Goal: Find specific page/section: Find specific page/section

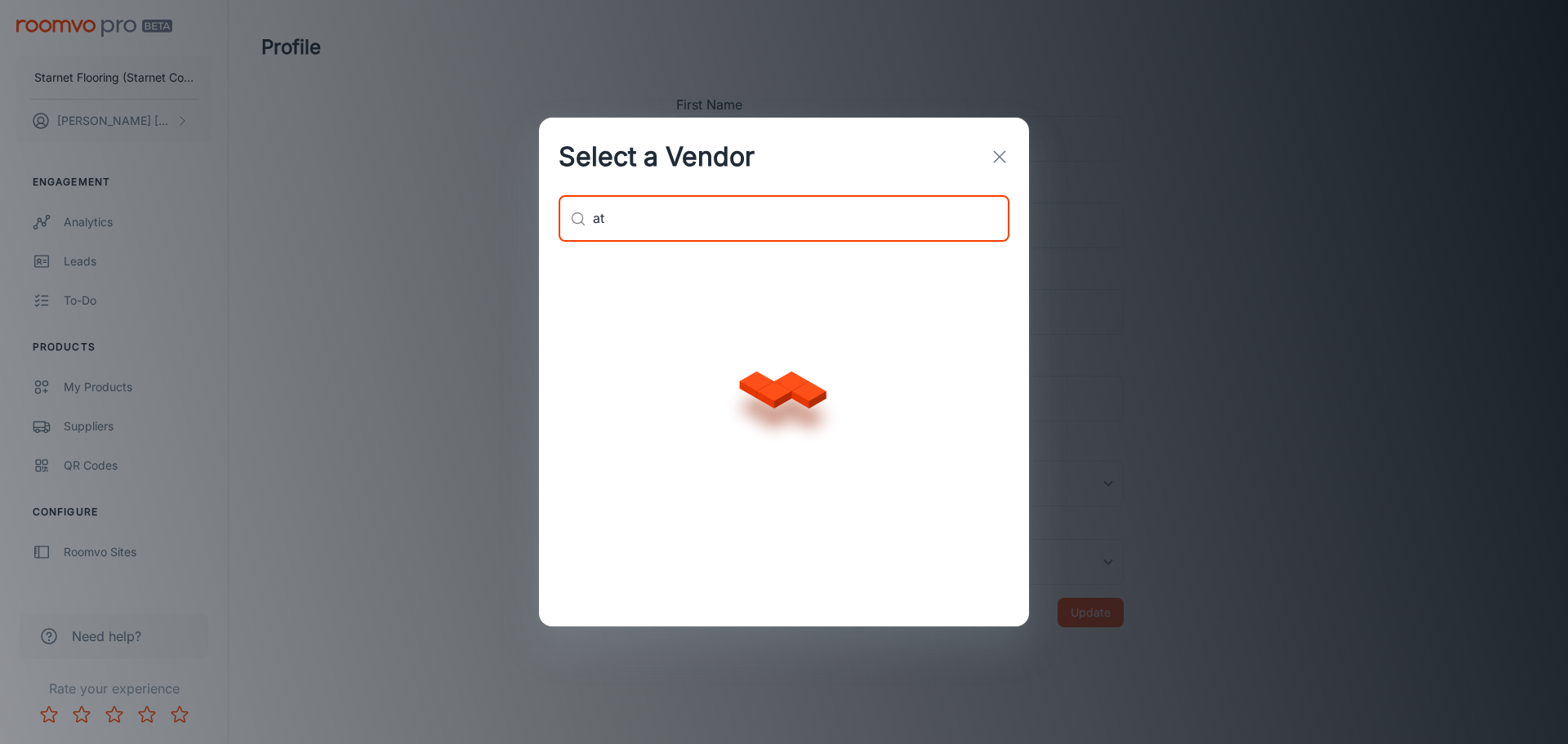
type input "a"
type input "altro"
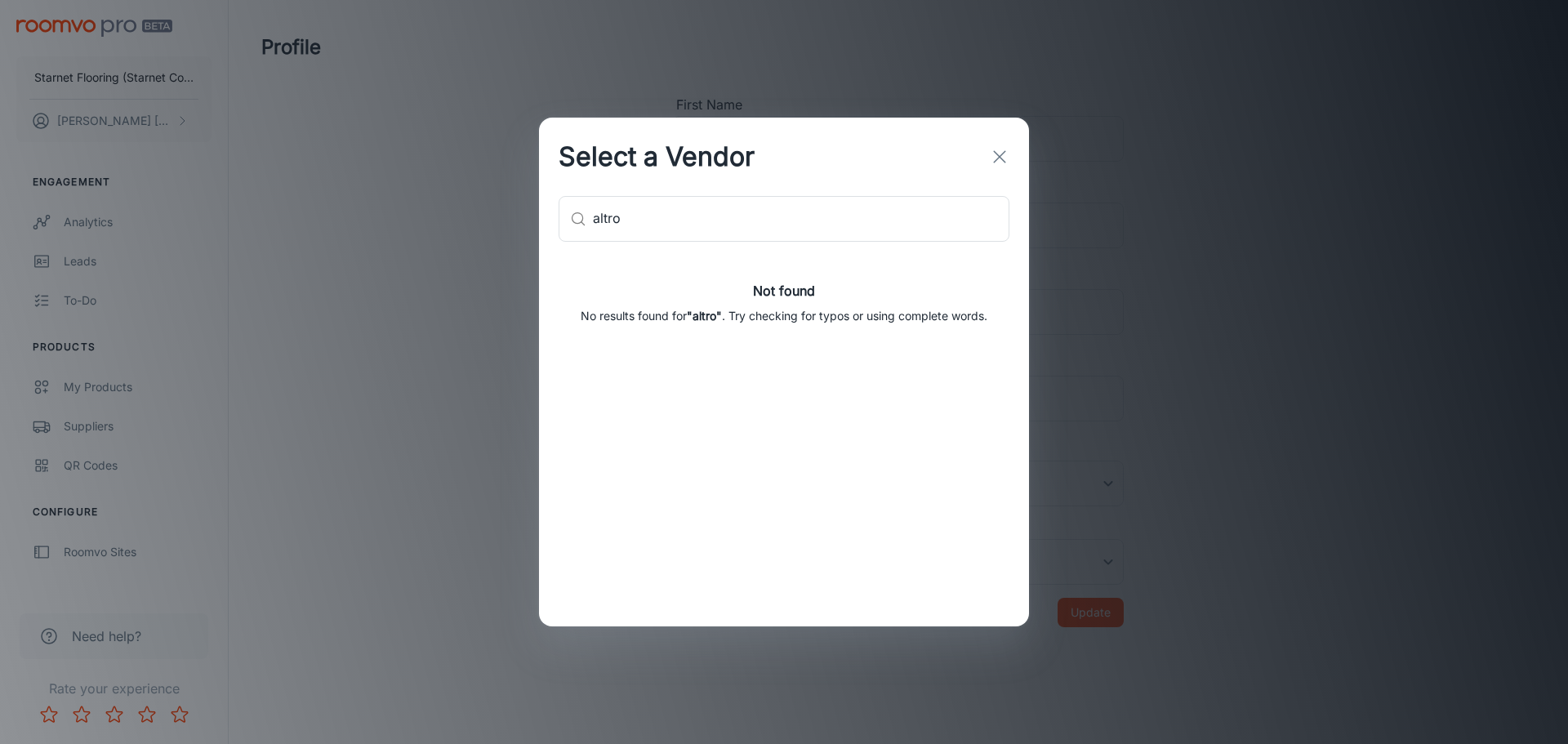
click at [993, 156] on icon "button" at bounding box center [999, 157] width 20 height 20
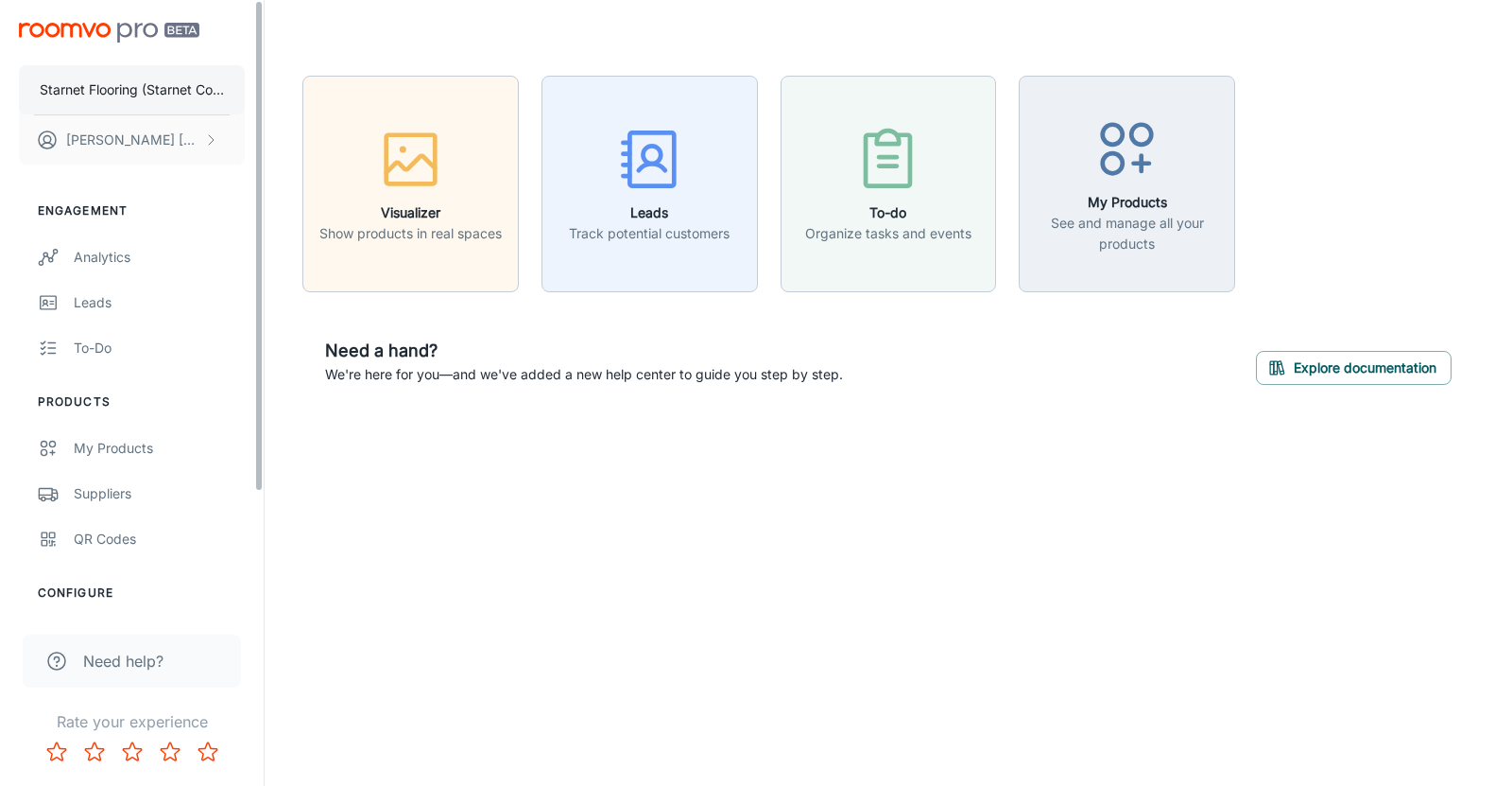
click at [174, 93] on p "Starnet Flooring (Starnet Commercial Flooring Inc)" at bounding box center [132, 90] width 184 height 21
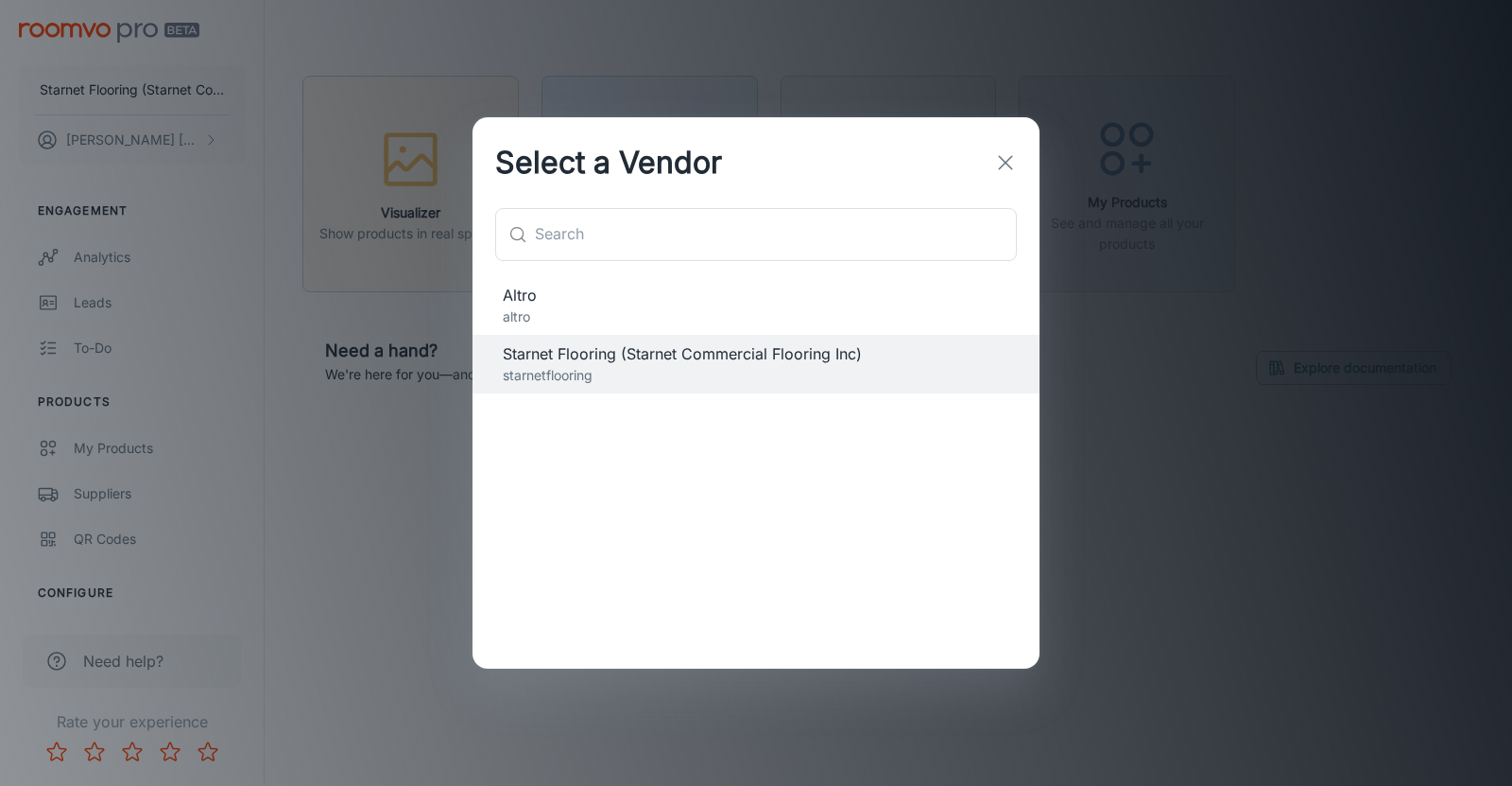
click at [540, 300] on span "Altro" at bounding box center [755, 295] width 506 height 23
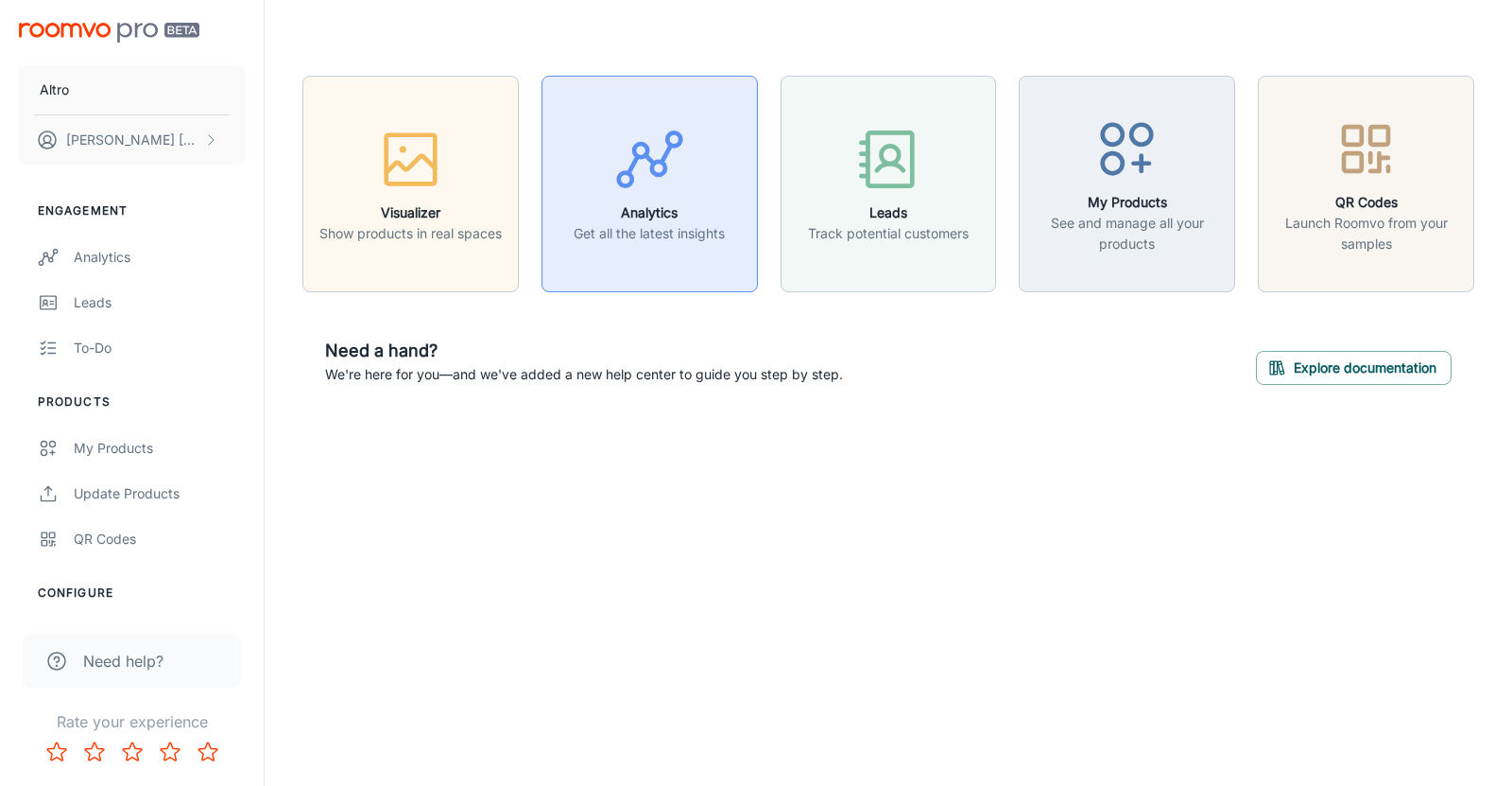
click at [694, 248] on button "Analytics Get all the latest insights" at bounding box center [649, 183] width 216 height 217
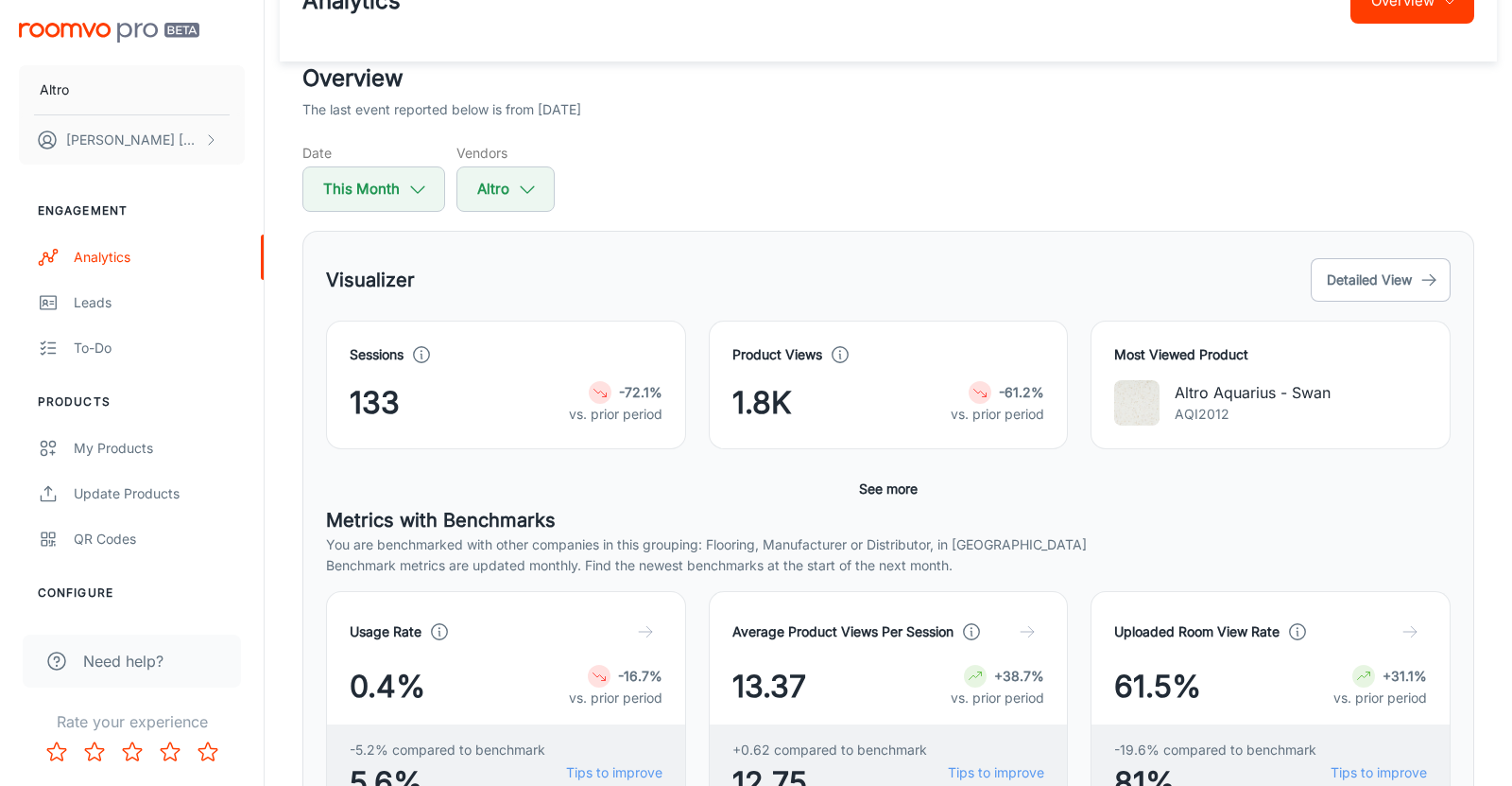
scroll to position [58, 0]
click at [1389, 293] on button "Detailed View" at bounding box center [1380, 281] width 140 height 44
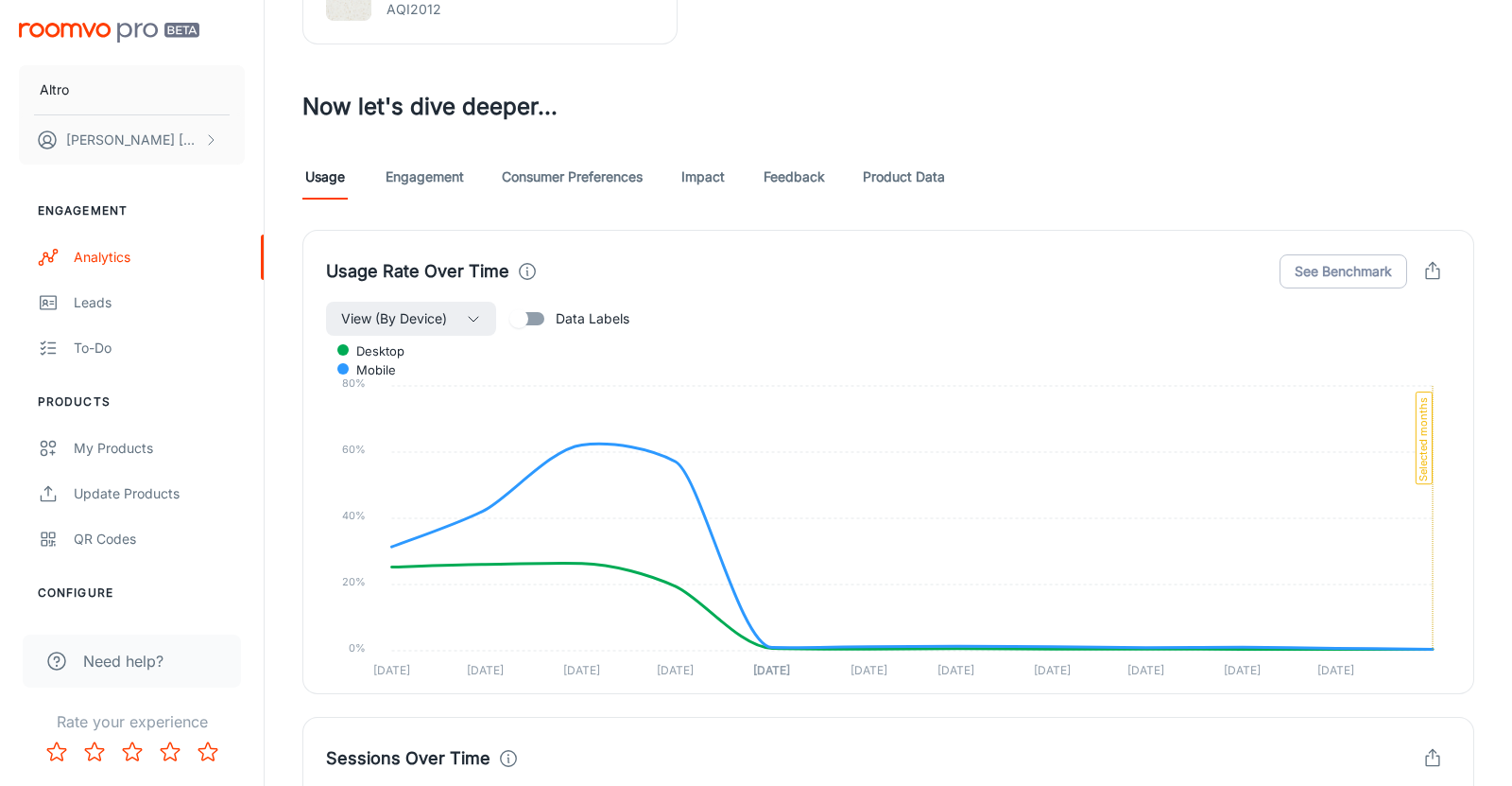
scroll to position [982, 0]
click at [423, 168] on link "Engagement" at bounding box center [424, 176] width 78 height 46
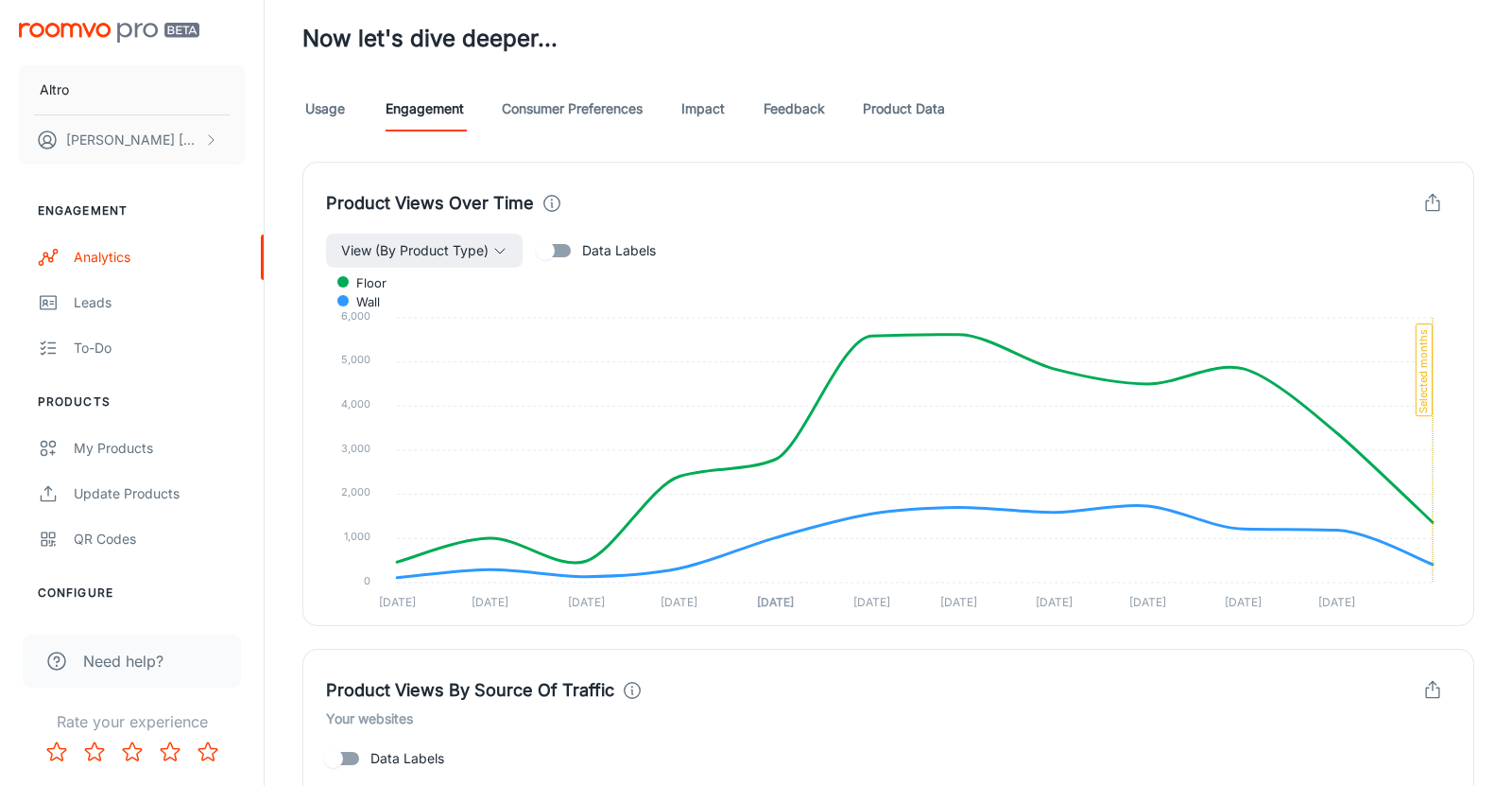
scroll to position [1051, 0]
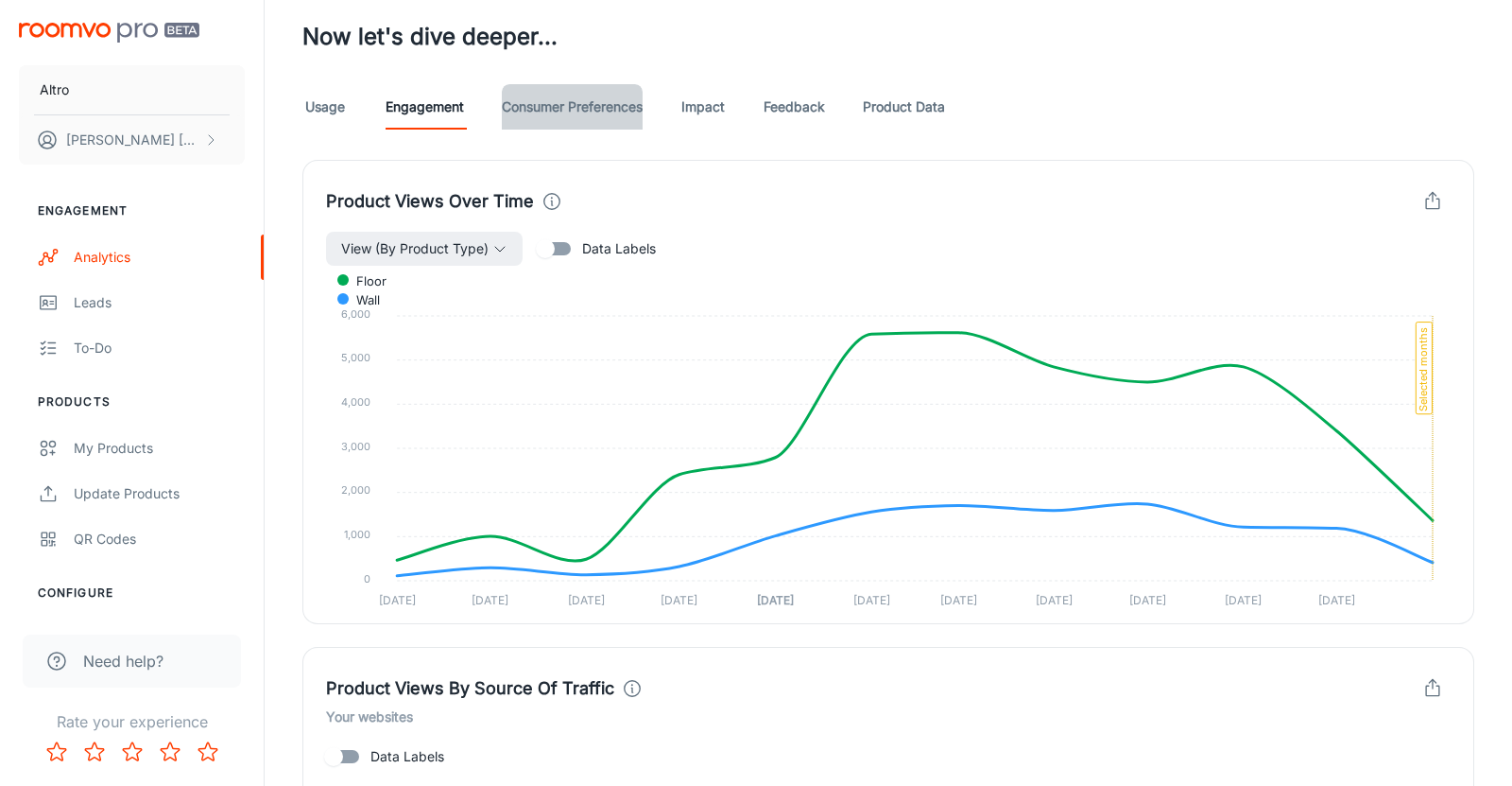
click at [565, 110] on link "Consumer Preferences" at bounding box center [572, 107] width 141 height 46
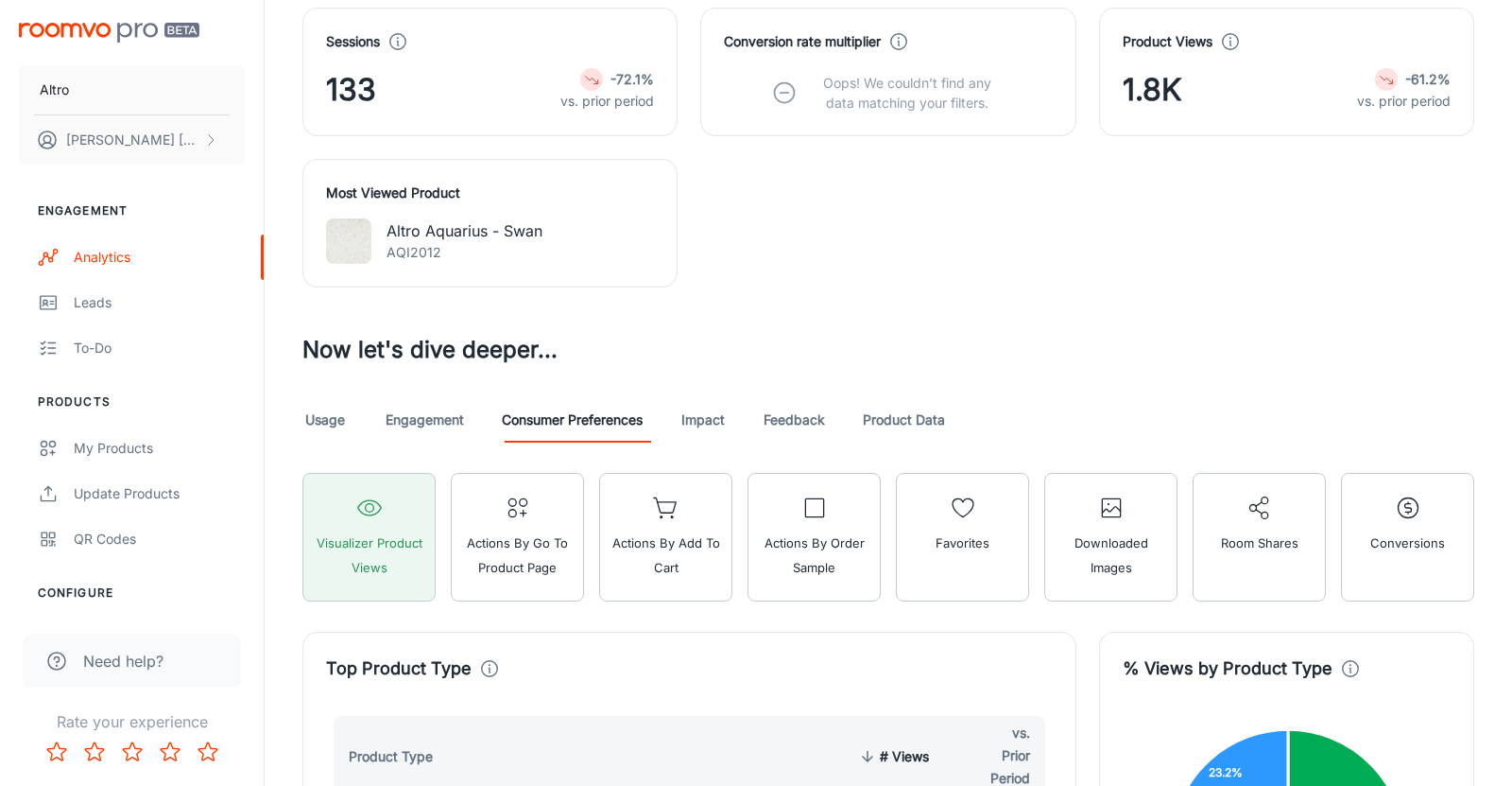
scroll to position [739, 0]
click at [912, 409] on link "Product Data" at bounding box center [904, 419] width 82 height 46
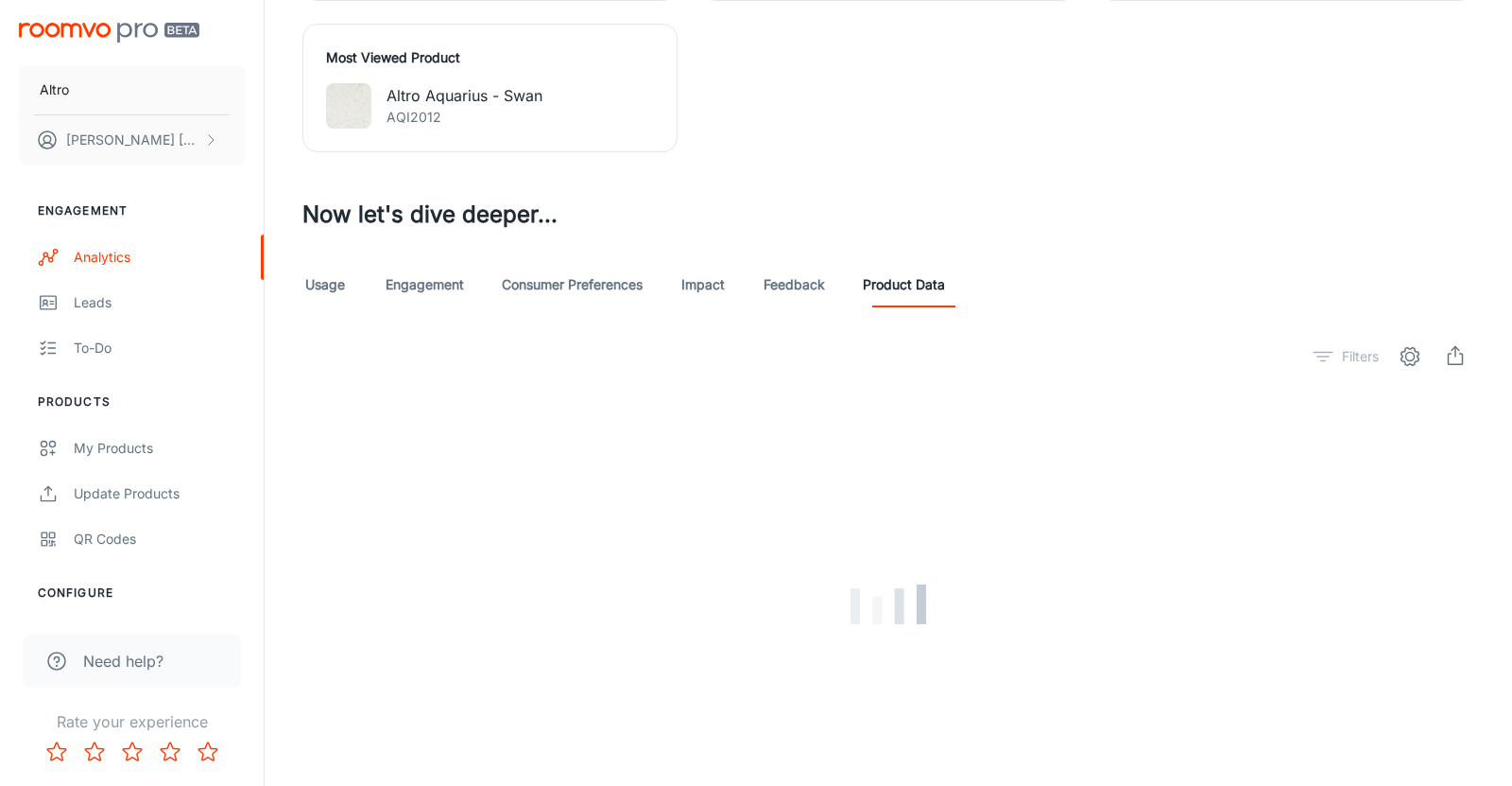
scroll to position [873, 0]
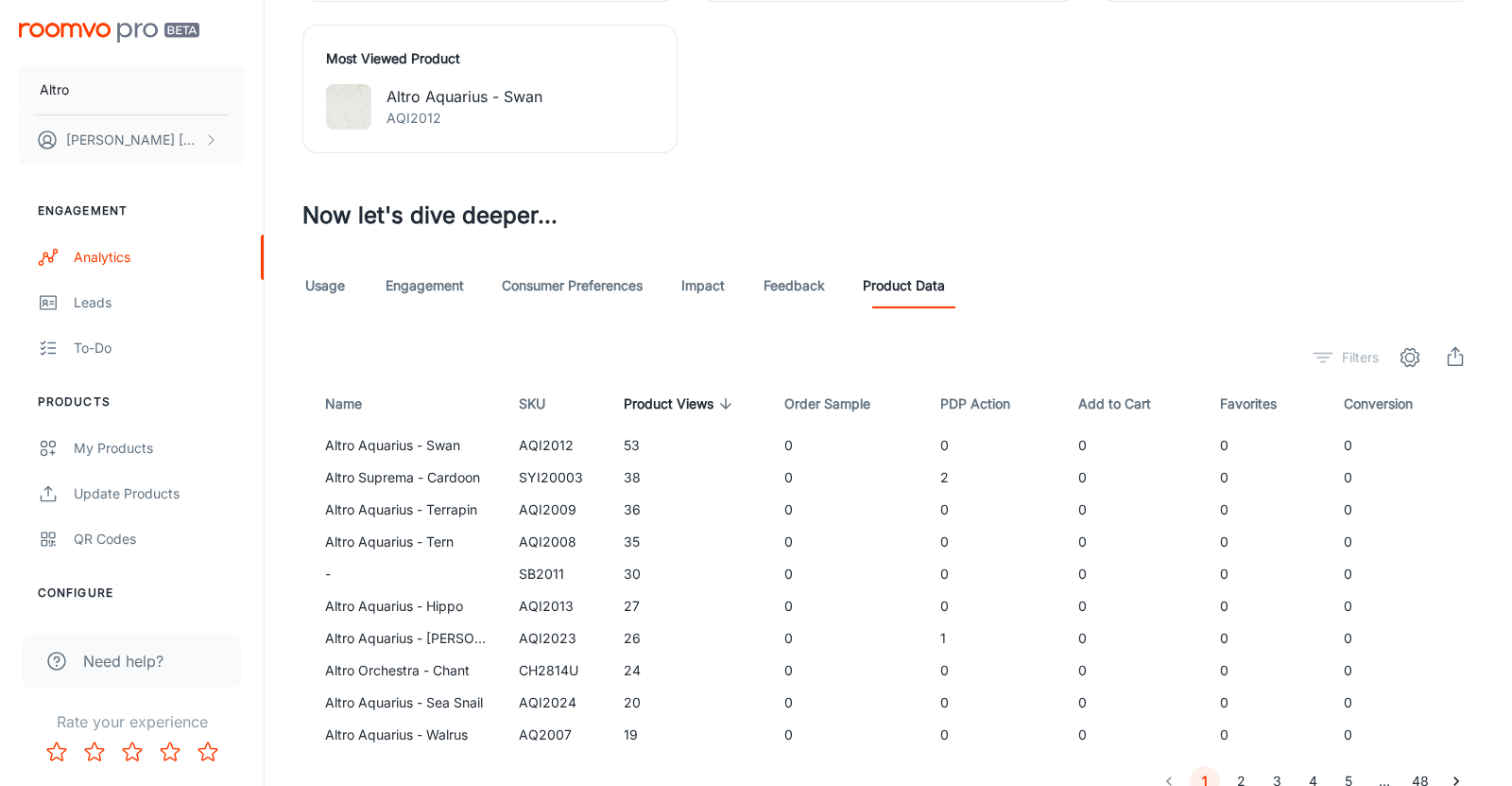
click at [809, 289] on link "Feedback" at bounding box center [794, 286] width 61 height 46
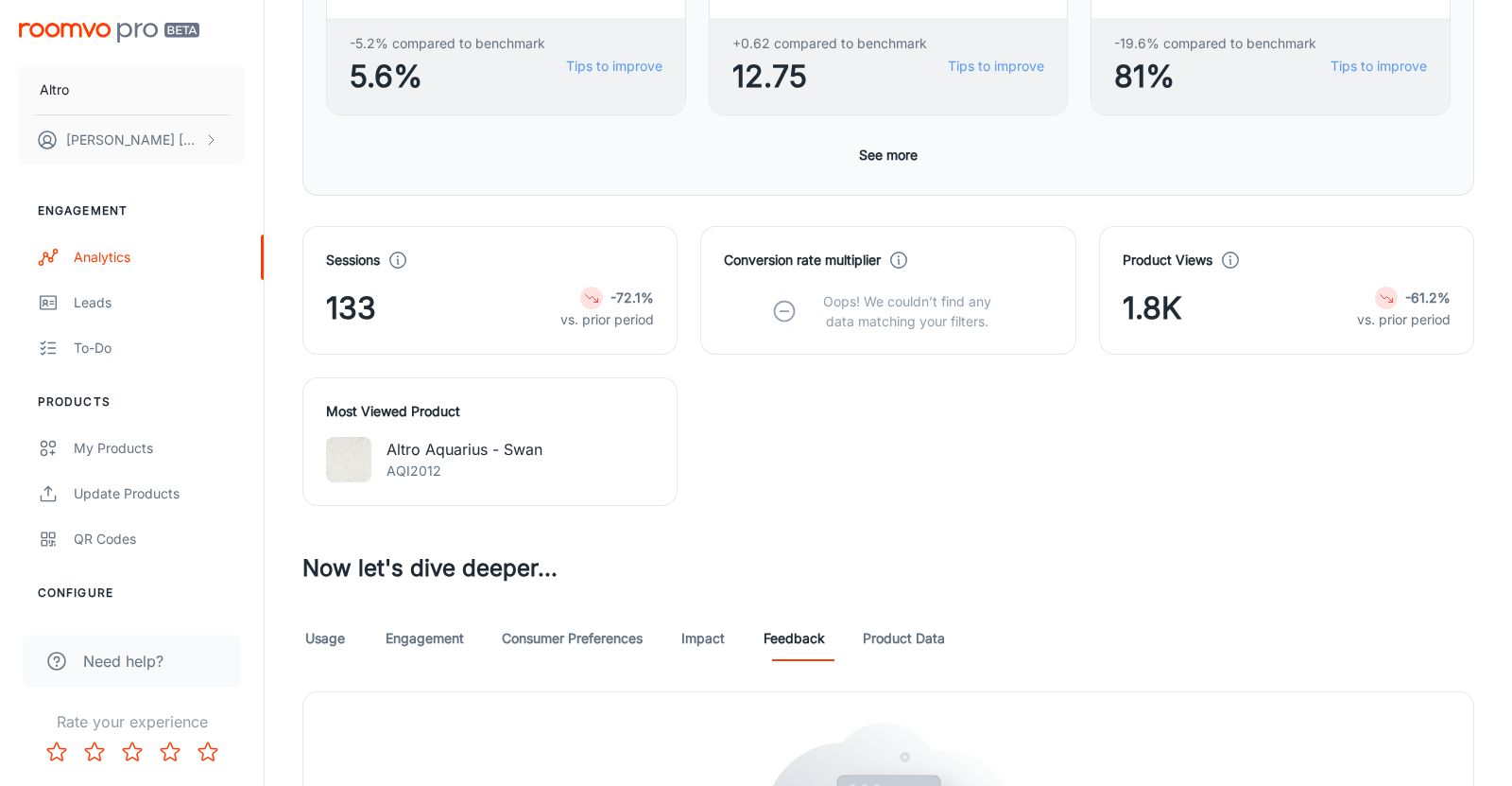
scroll to position [814, 0]
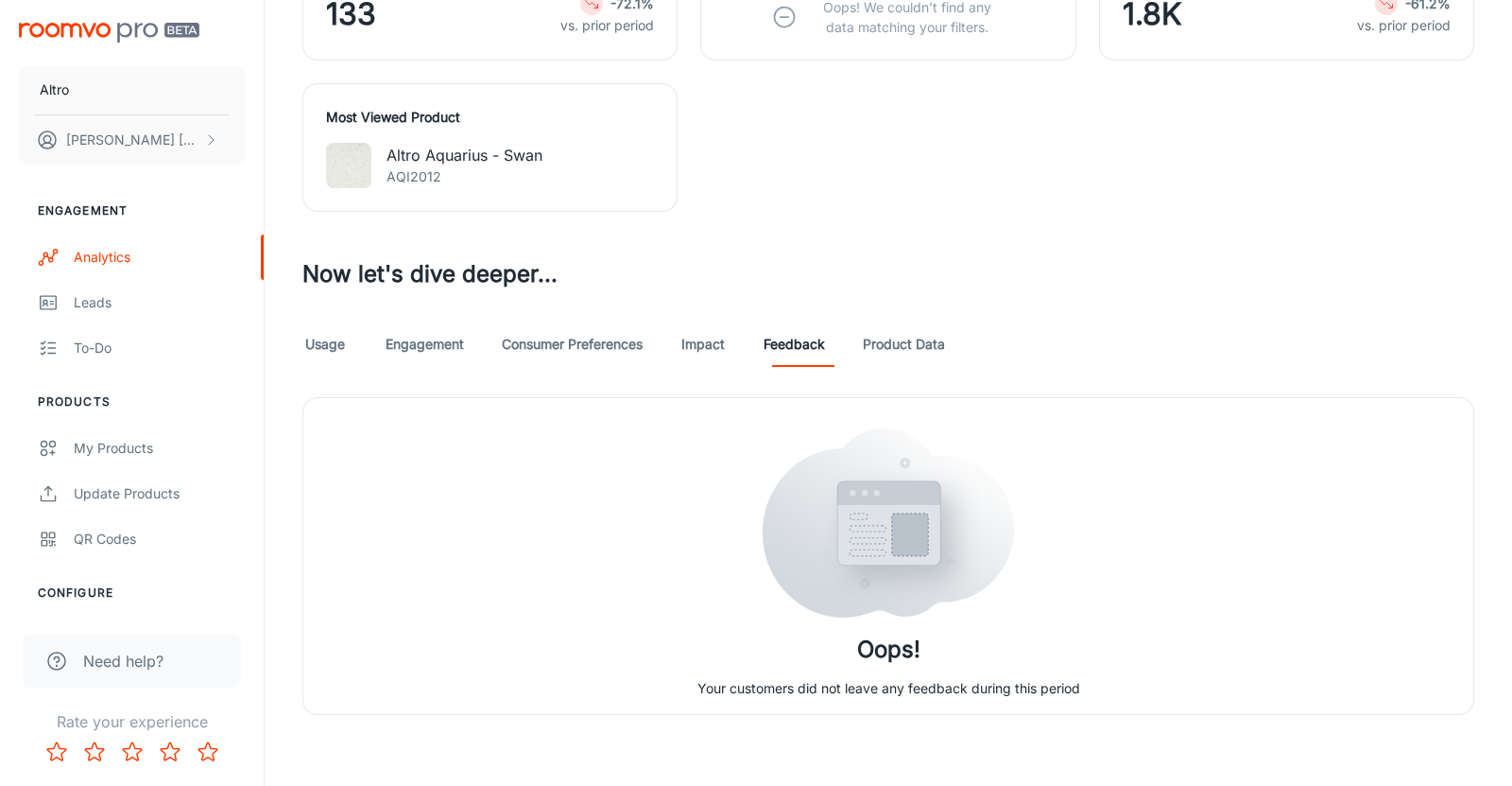
click at [708, 352] on link "Impact" at bounding box center [704, 344] width 46 height 46
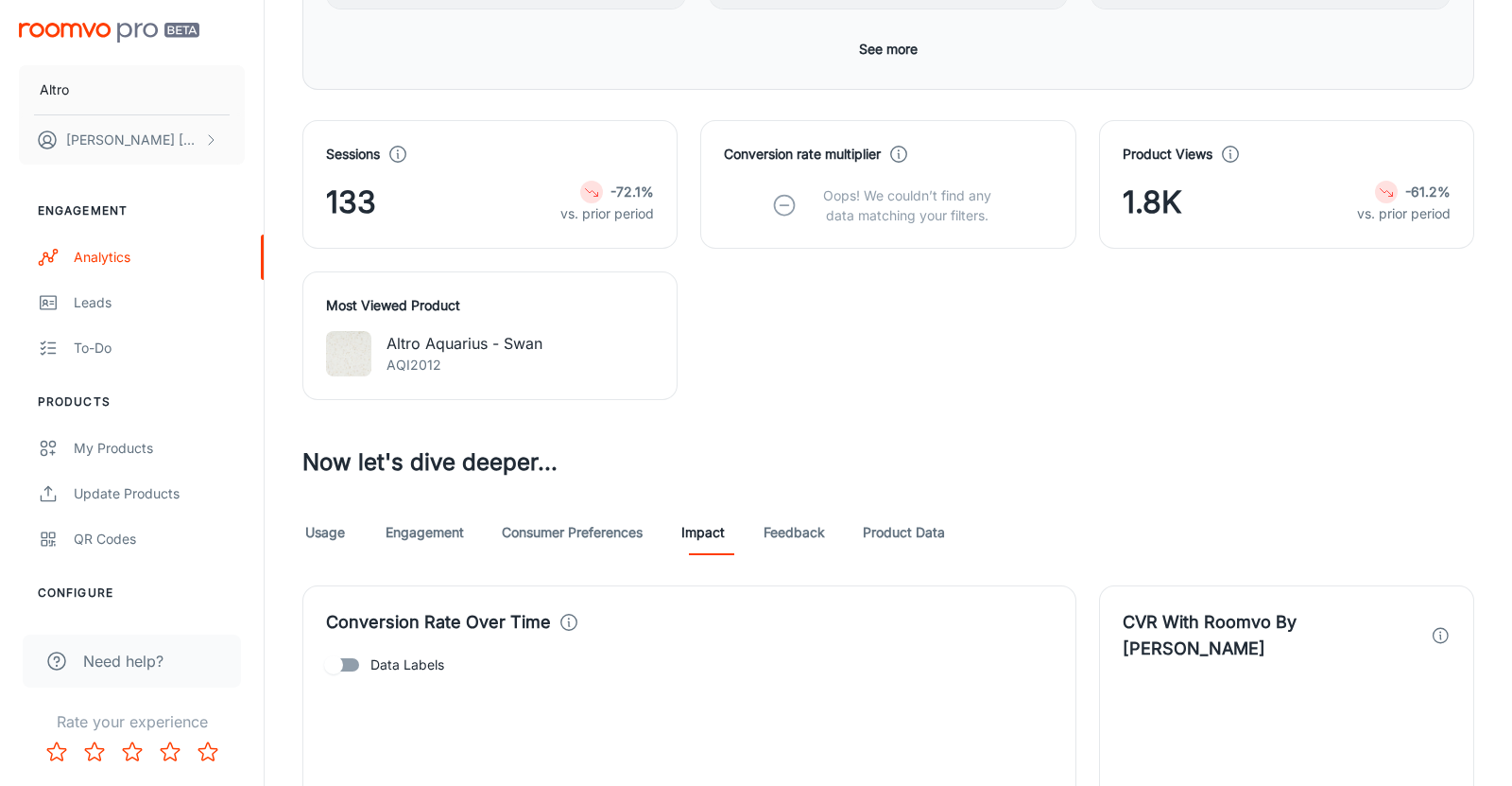
scroll to position [608, 0]
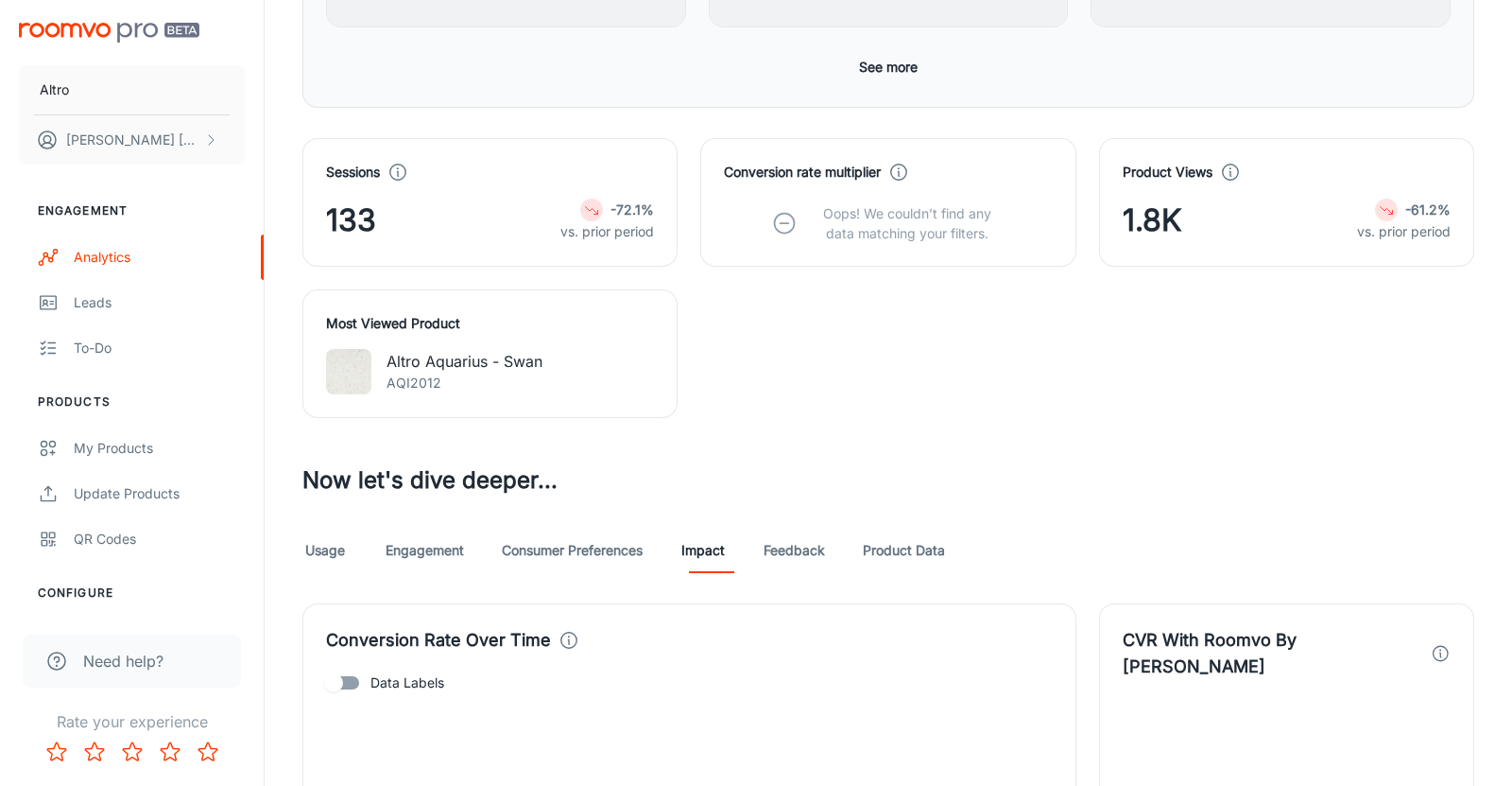
click at [605, 556] on link "Consumer Preferences" at bounding box center [572, 550] width 141 height 46
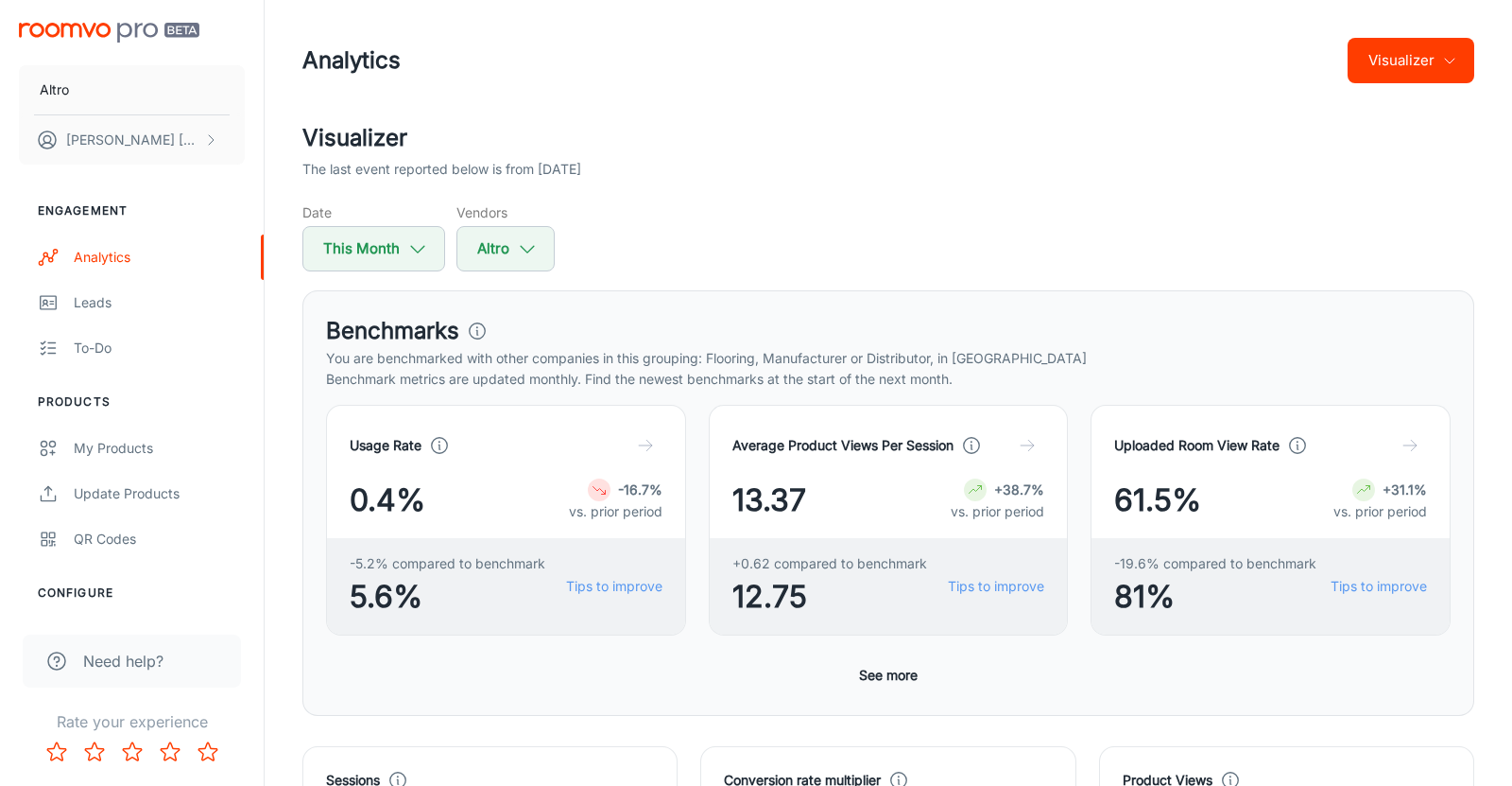
scroll to position [1, 0]
click at [537, 248] on icon "button" at bounding box center [527, 249] width 21 height 21
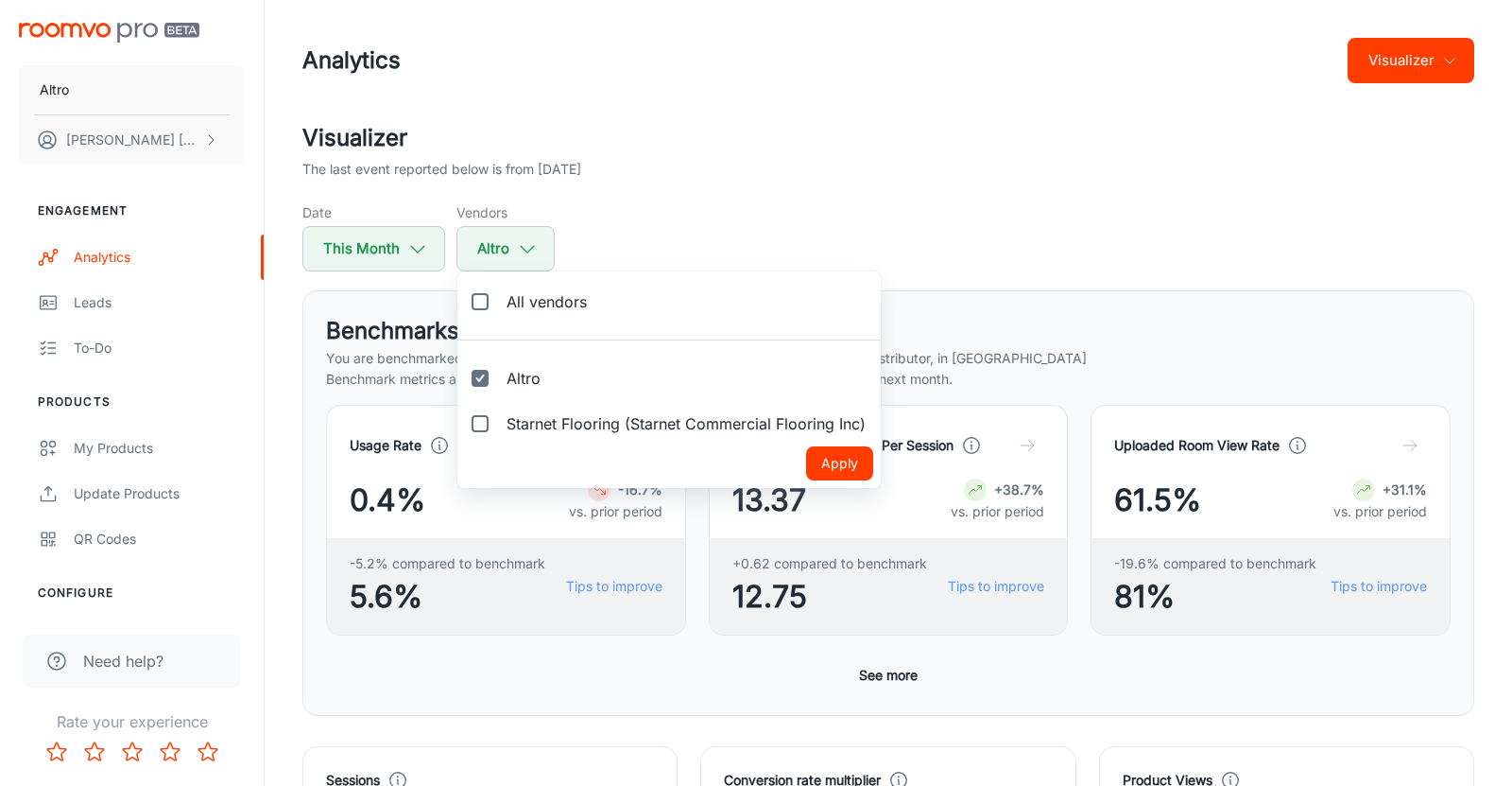
click at [885, 79] on div at bounding box center [756, 393] width 1512 height 786
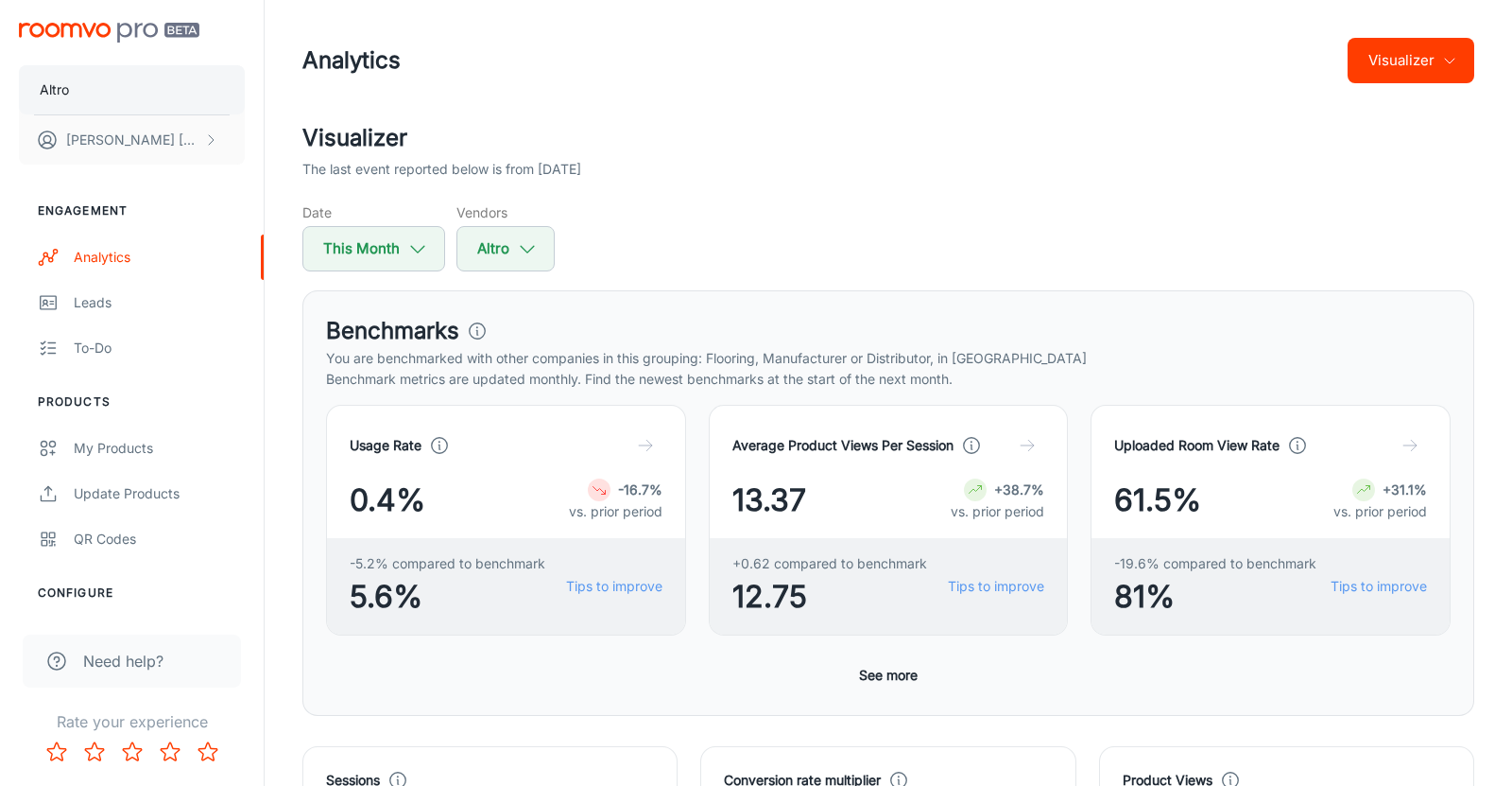
click at [94, 82] on button "Altro" at bounding box center [132, 90] width 226 height 50
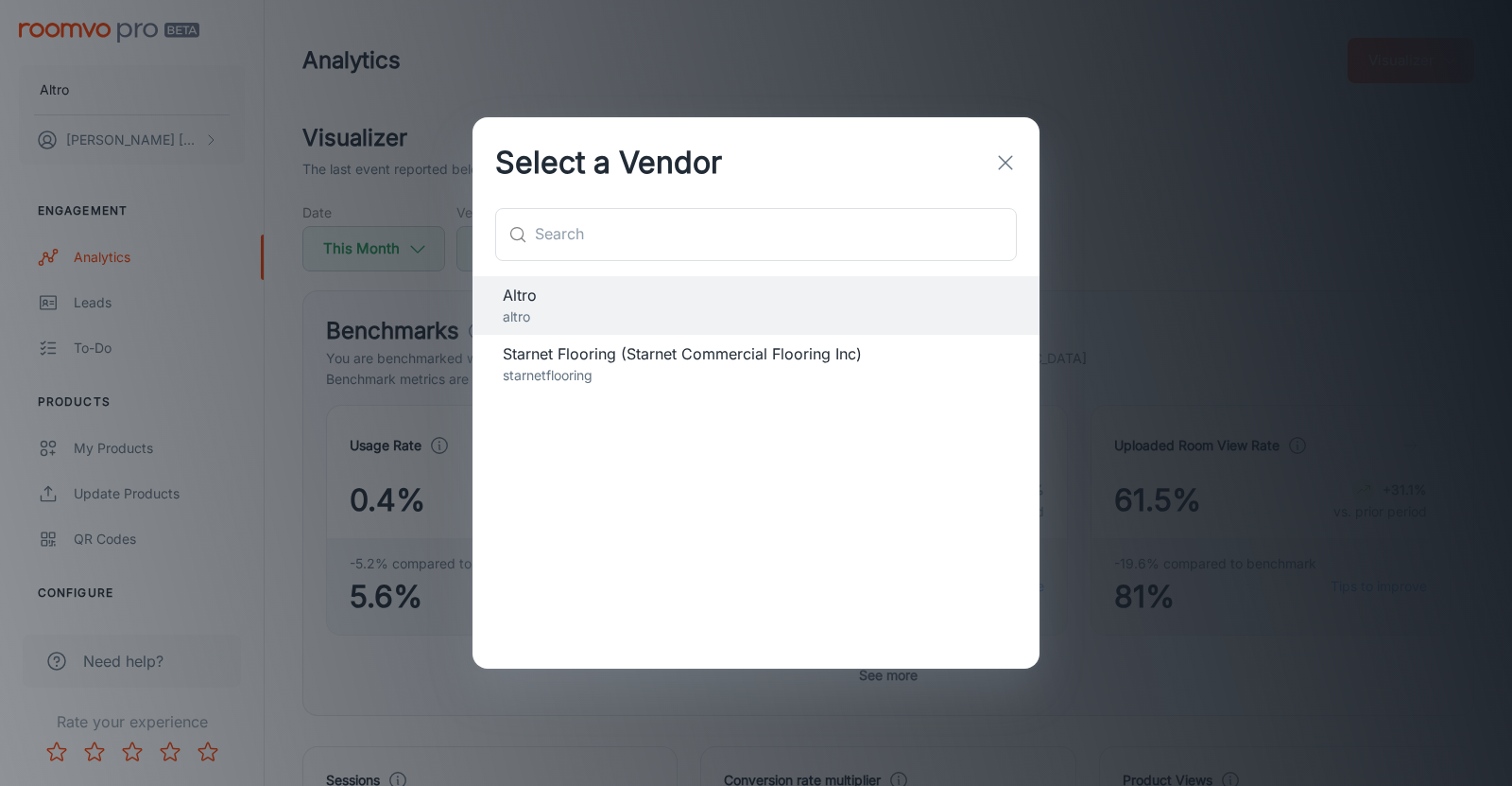
click at [1001, 154] on icon "button" at bounding box center [1006, 163] width 23 height 23
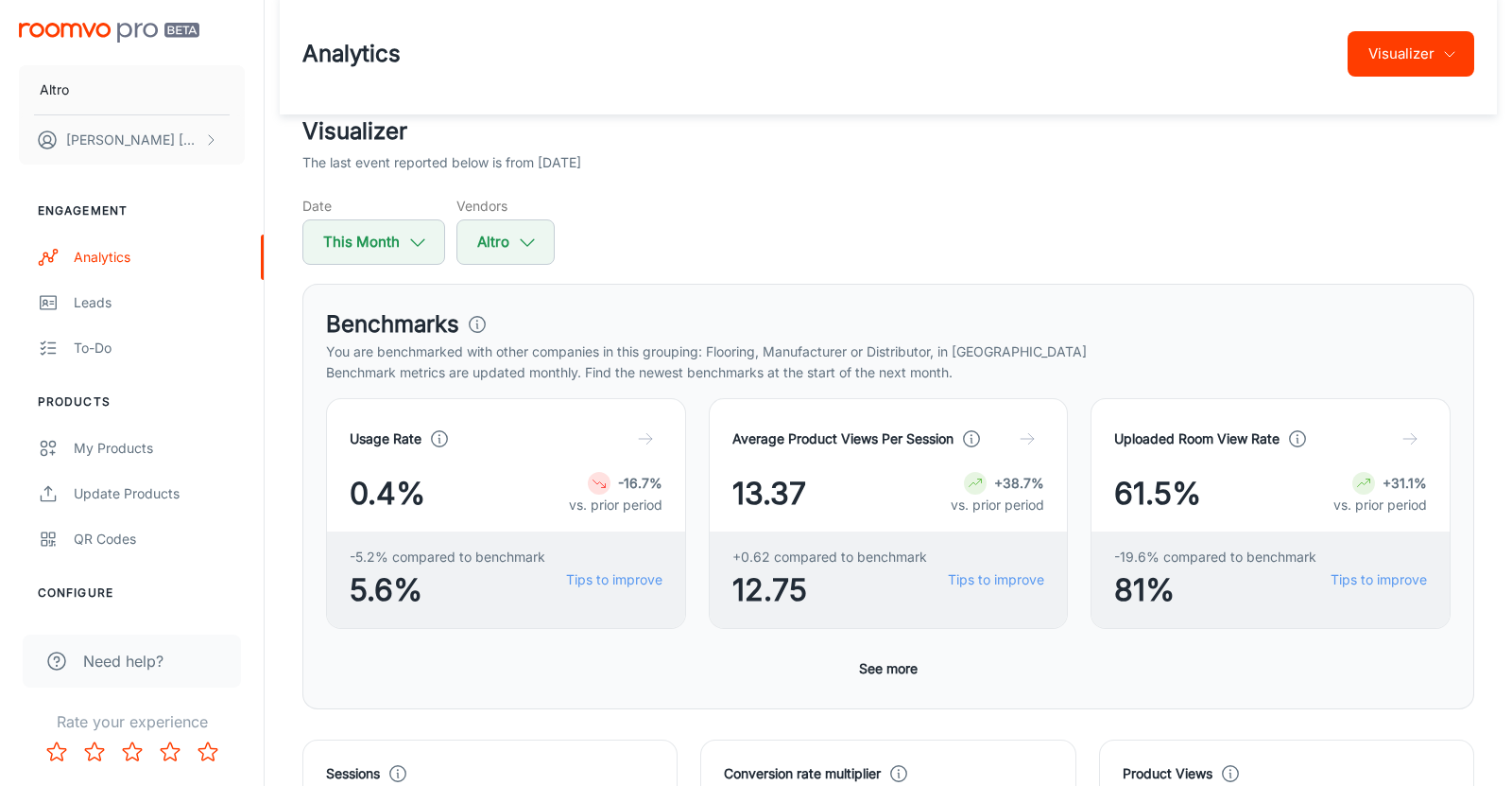
scroll to position [8, 0]
click at [1427, 57] on button "Visualizer" at bounding box center [1410, 53] width 127 height 46
click at [1414, 93] on li "Overview" at bounding box center [1424, 100] width 99 height 34
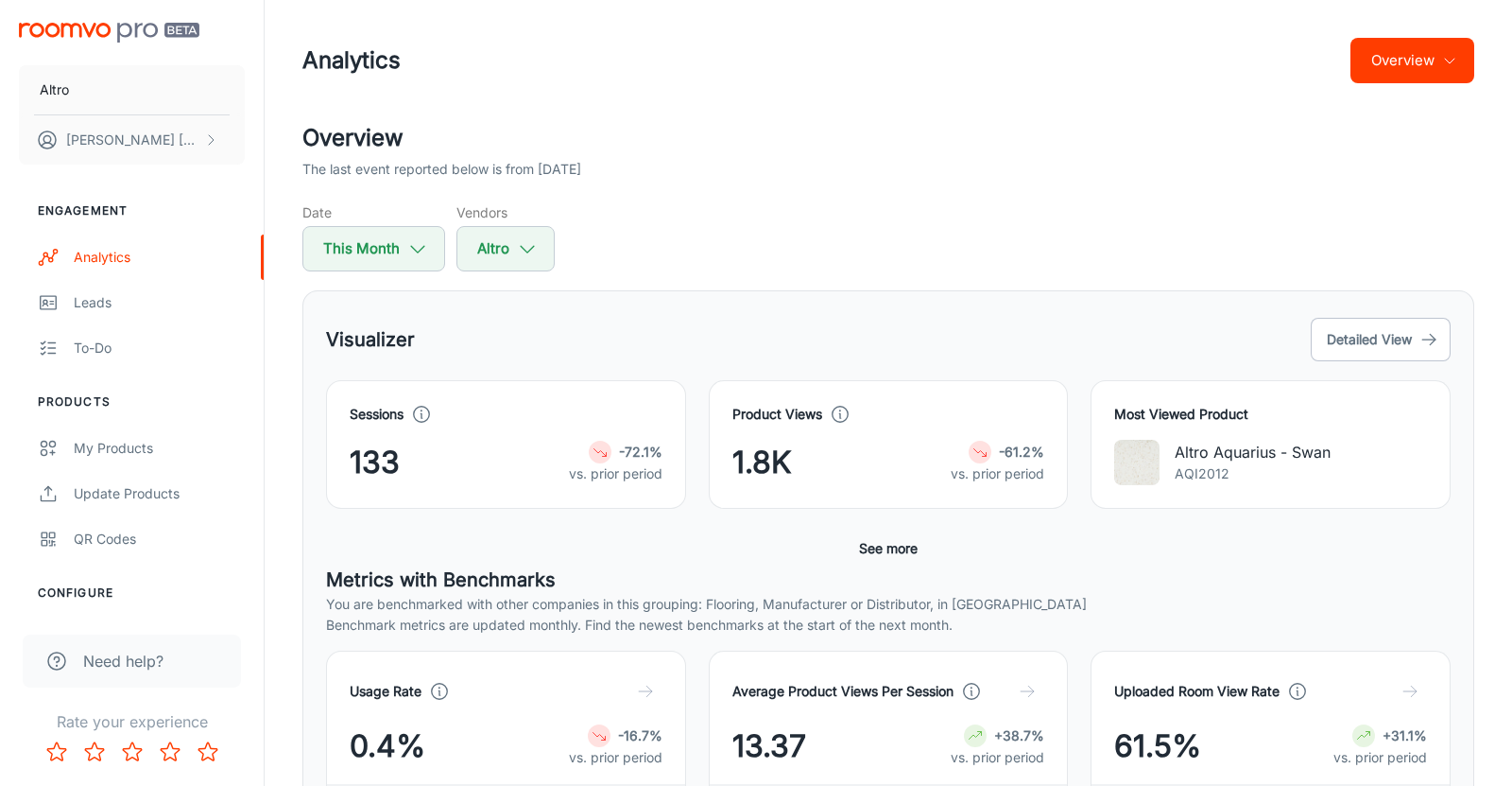
click at [1405, 52] on button "Overview" at bounding box center [1412, 61] width 124 height 46
click at [1409, 143] on li "Visualizer" at bounding box center [1424, 142] width 99 height 34
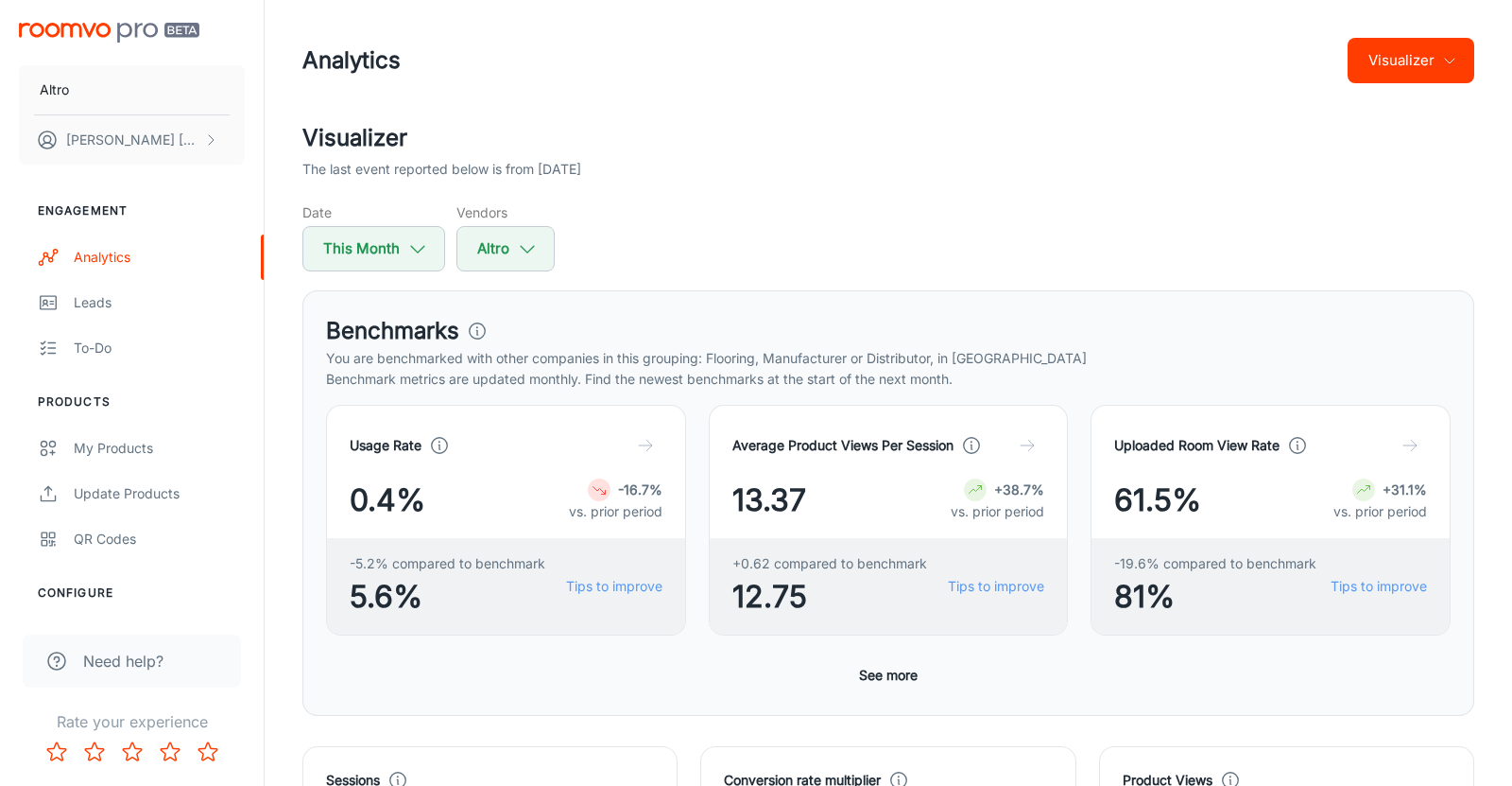
click at [1210, 127] on h2 "Visualizer" at bounding box center [888, 138] width 1172 height 34
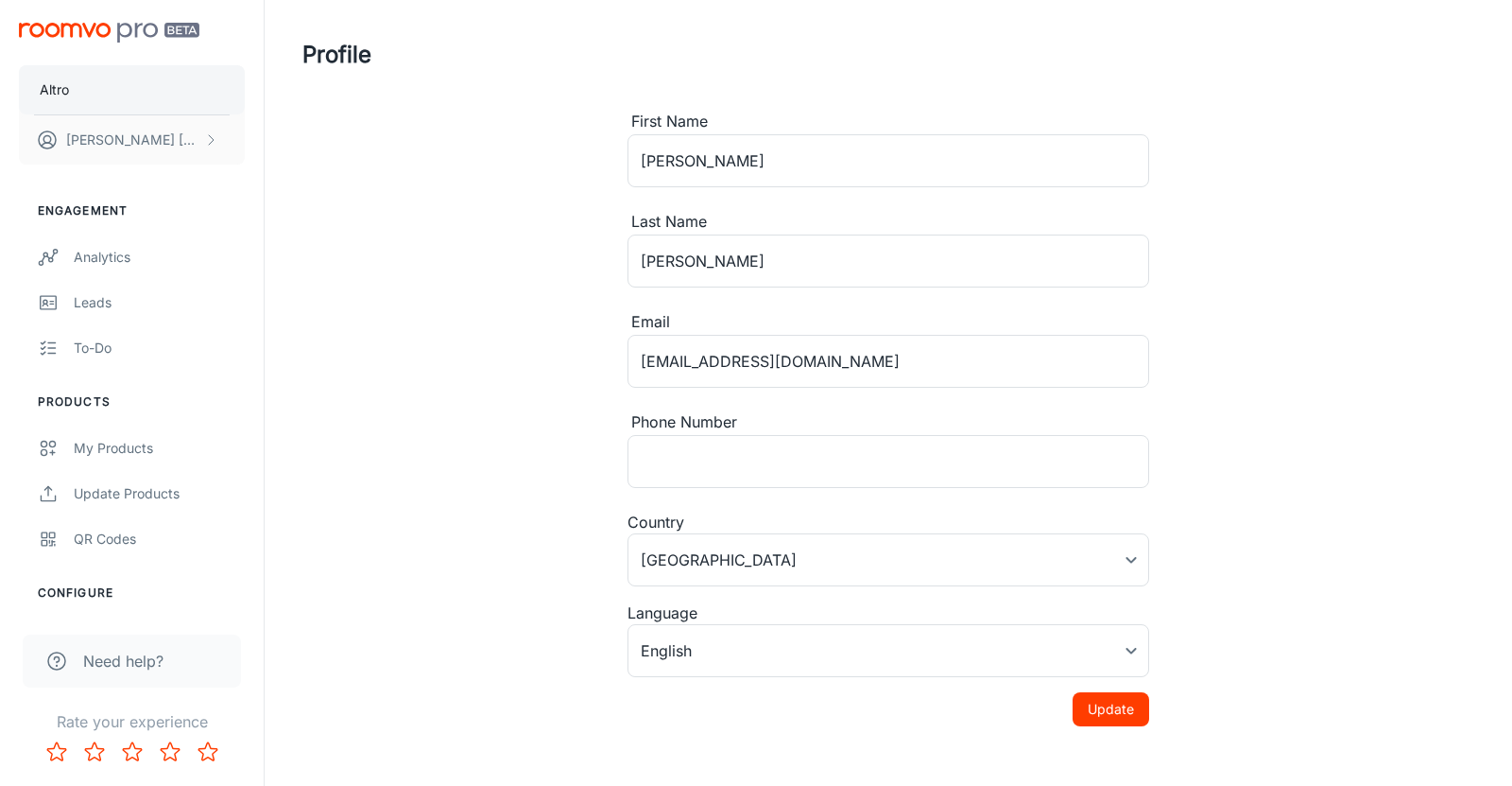
click at [80, 91] on button "Altro" at bounding box center [132, 90] width 226 height 50
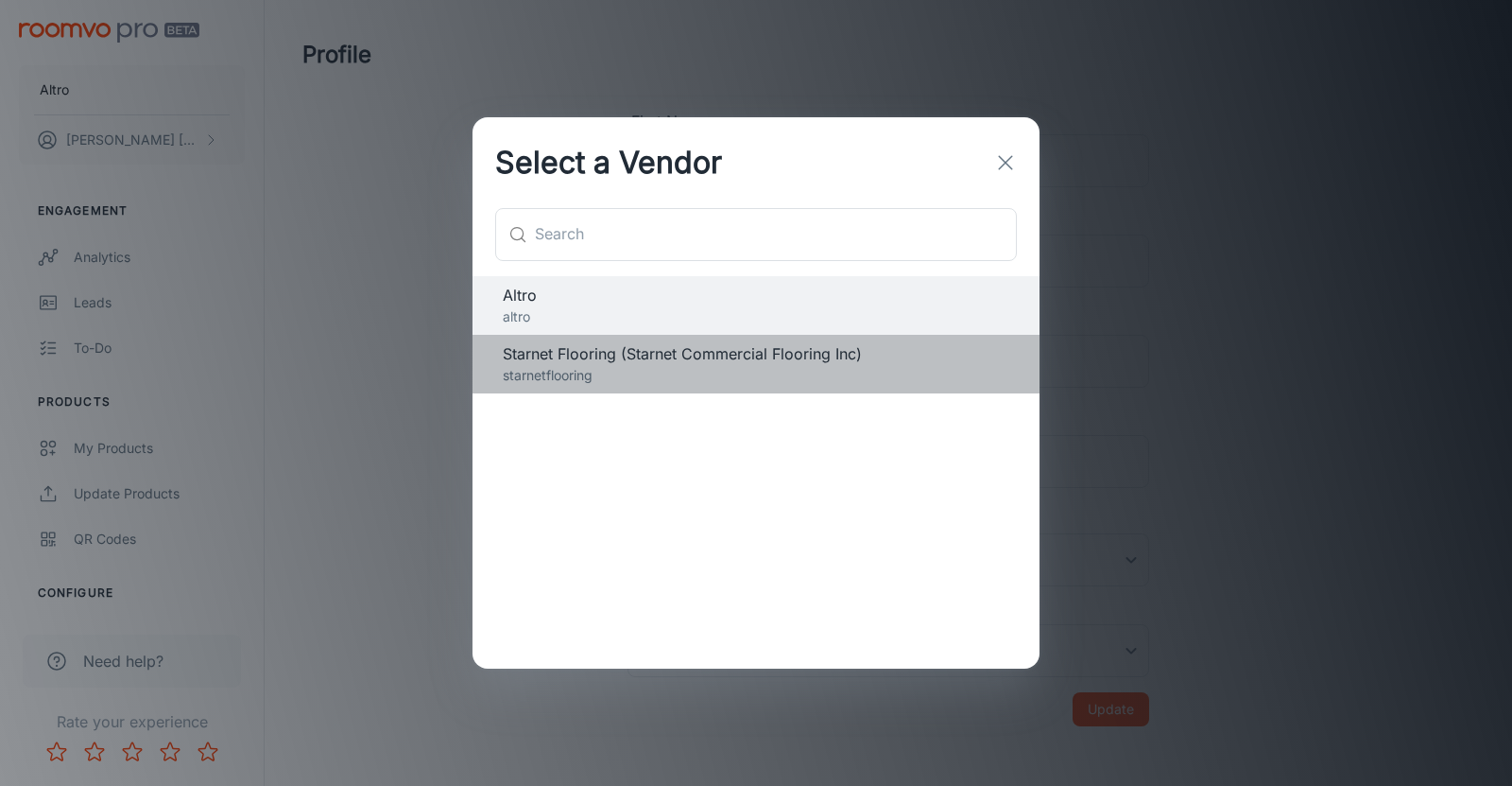
click at [547, 367] on p "starnetflooring" at bounding box center [755, 376] width 506 height 21
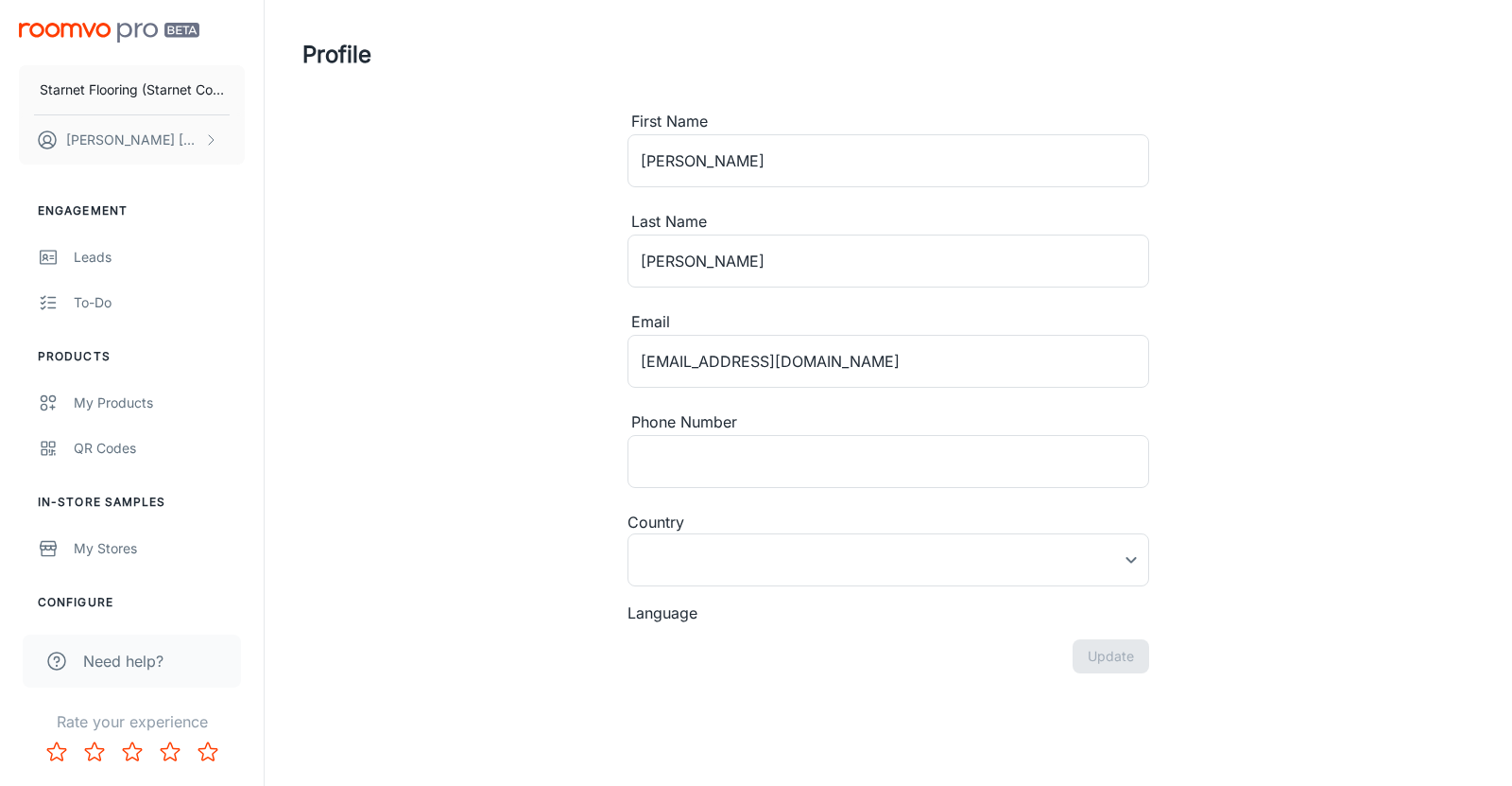
type input "[GEOGRAPHIC_DATA]"
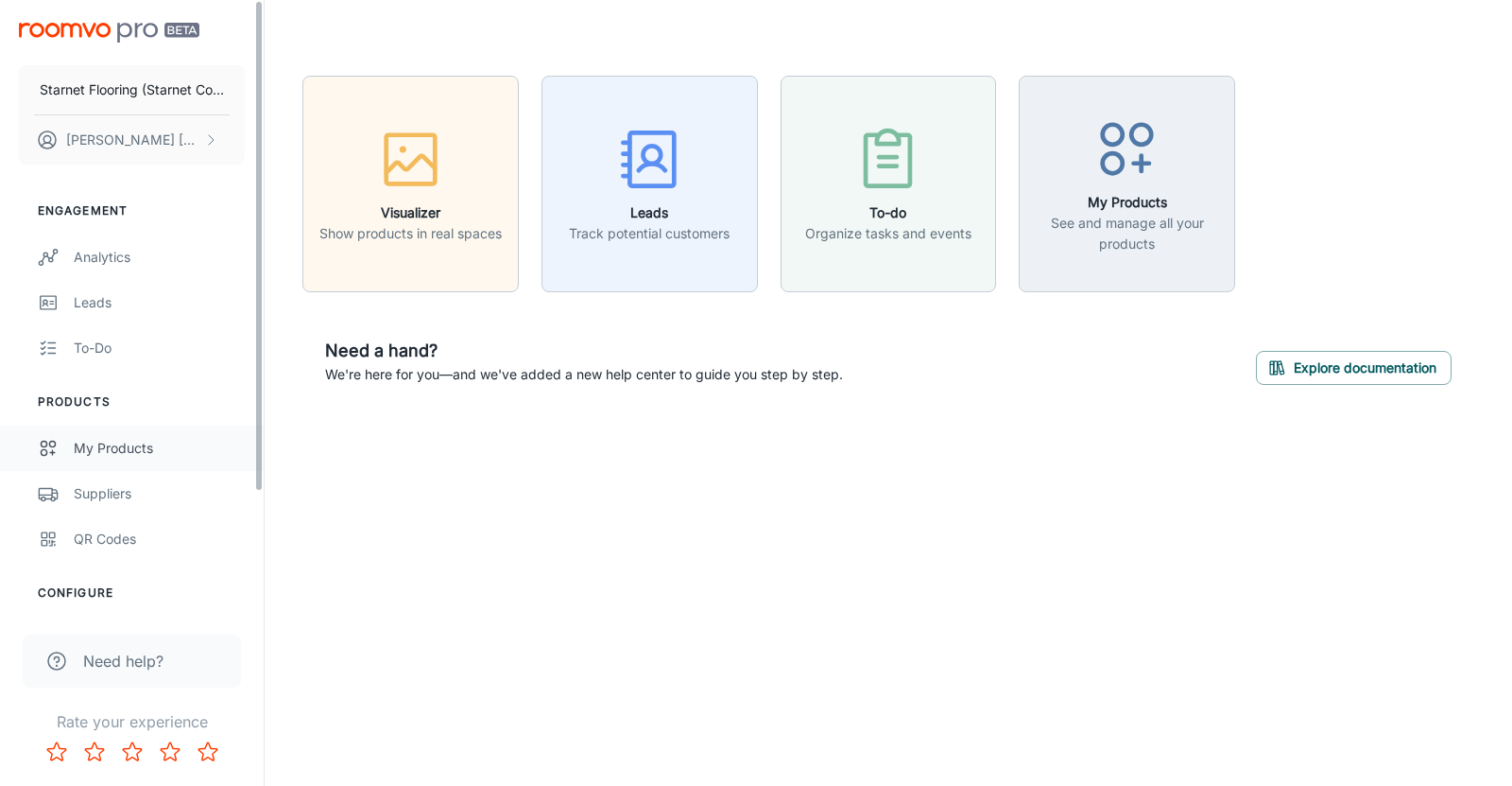
click at [128, 460] on link "My Products" at bounding box center [132, 448] width 263 height 46
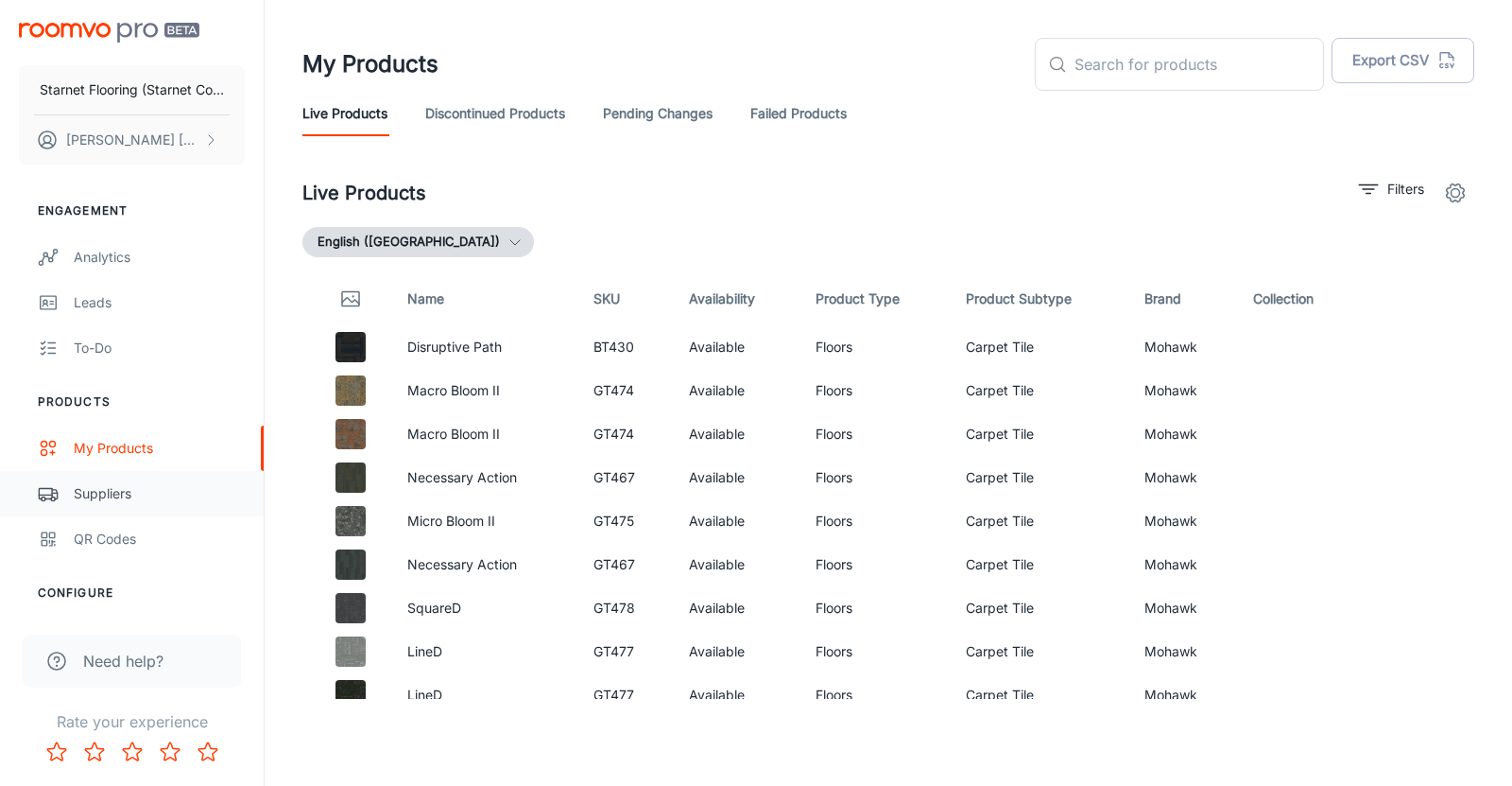
click at [103, 489] on div "Suppliers" at bounding box center [158, 493] width 171 height 21
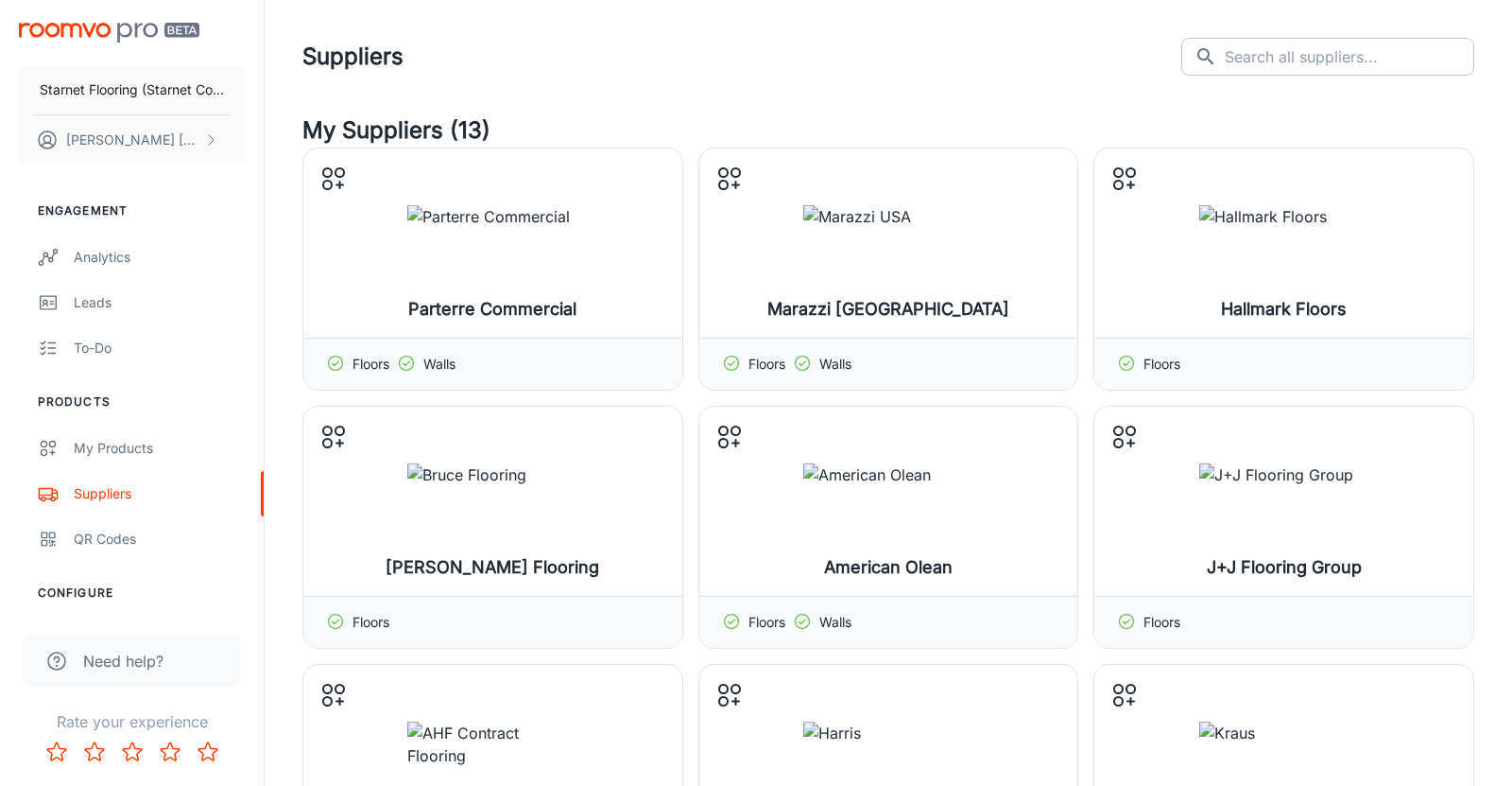
click at [1337, 63] on input "text" at bounding box center [1349, 57] width 250 height 38
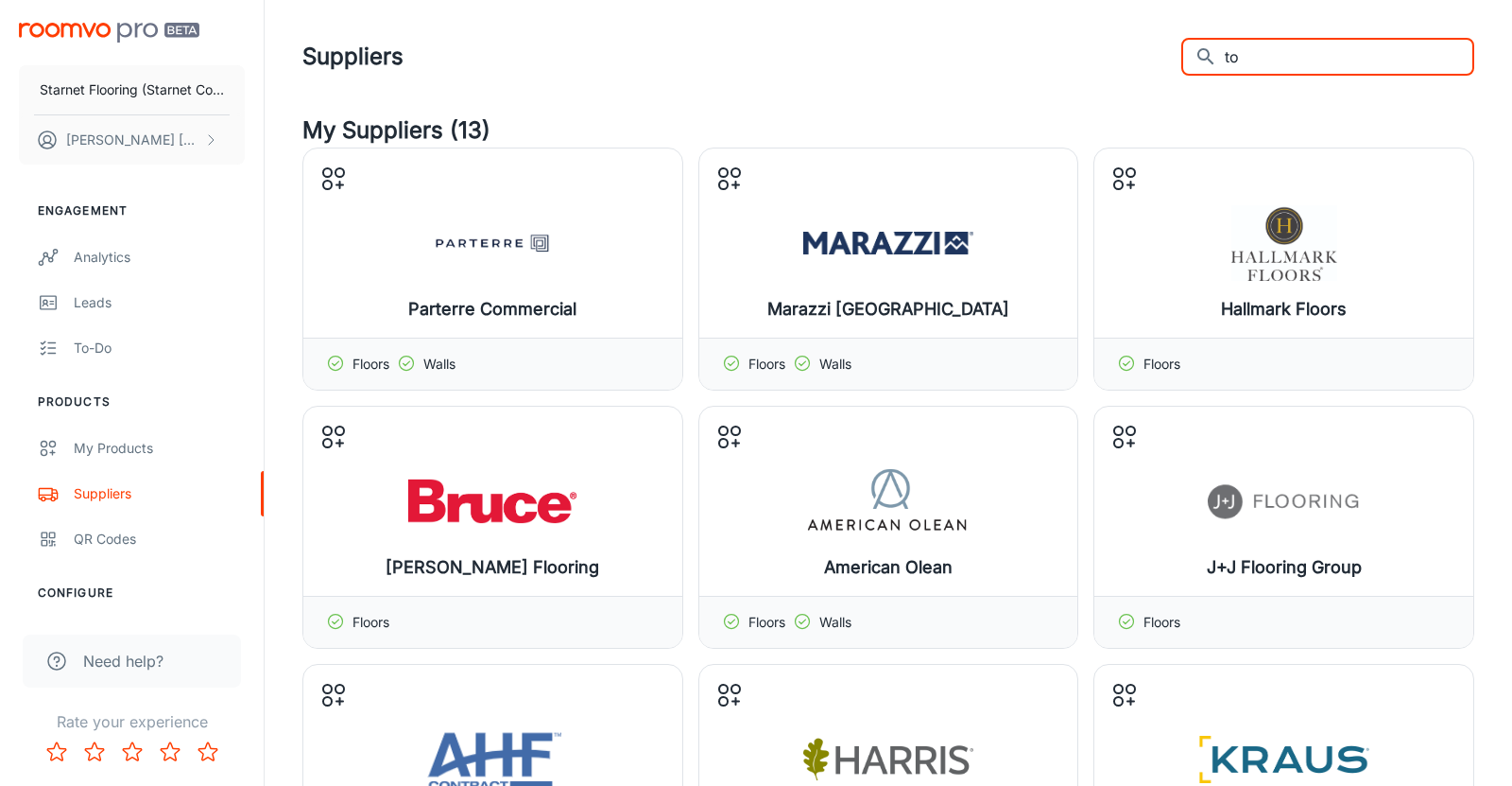
type input "tor"
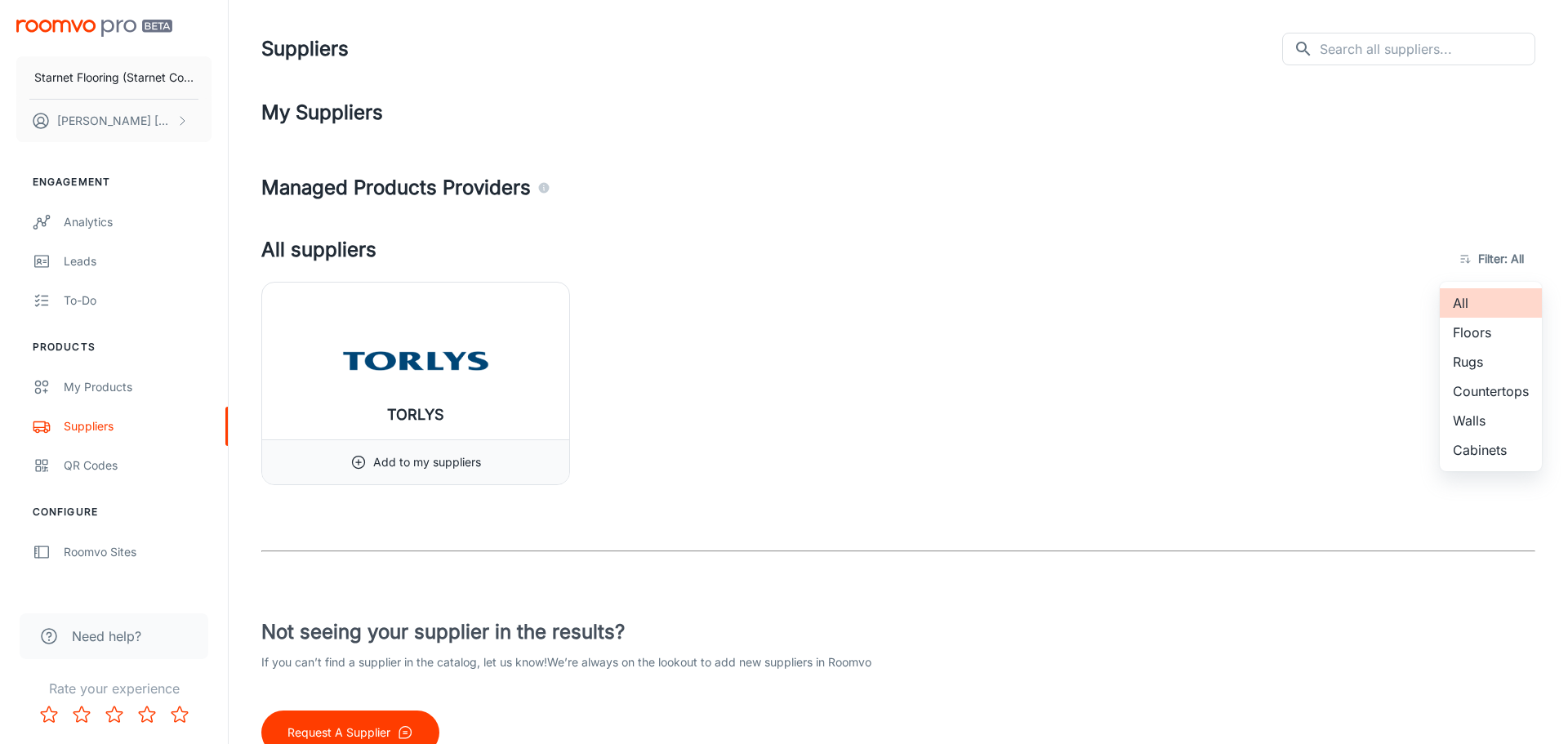
click at [1306, 253] on body "Starnet Flooring (Starnet Commercial Flooring Inc) [PERSON_NAME] Engagement Ana…" at bounding box center [784, 372] width 1568 height 744
click at [1306, 311] on li "All" at bounding box center [1491, 303] width 102 height 30
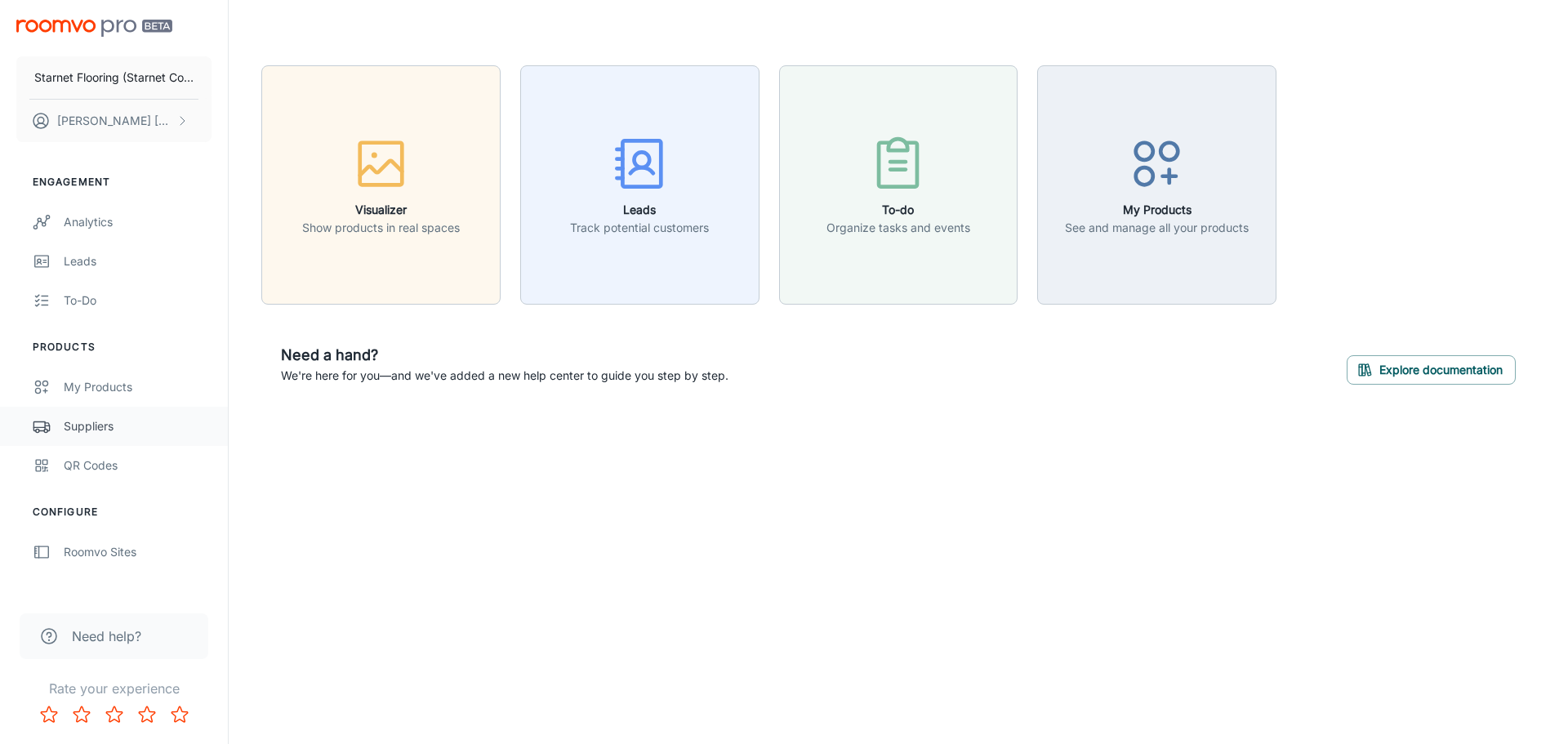
click at [102, 427] on div "Suppliers" at bounding box center [137, 426] width 147 height 18
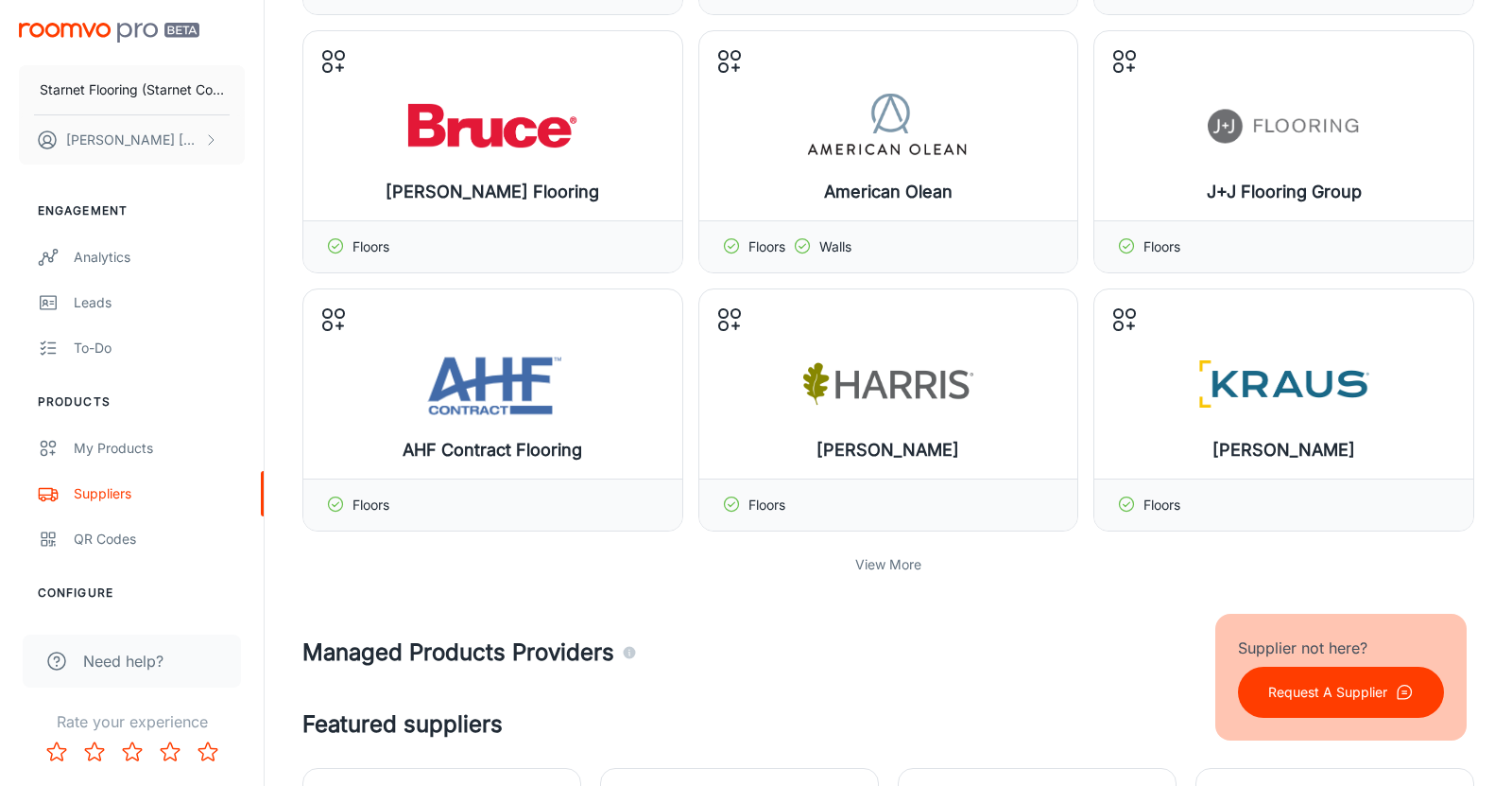
scroll to position [402, 0]
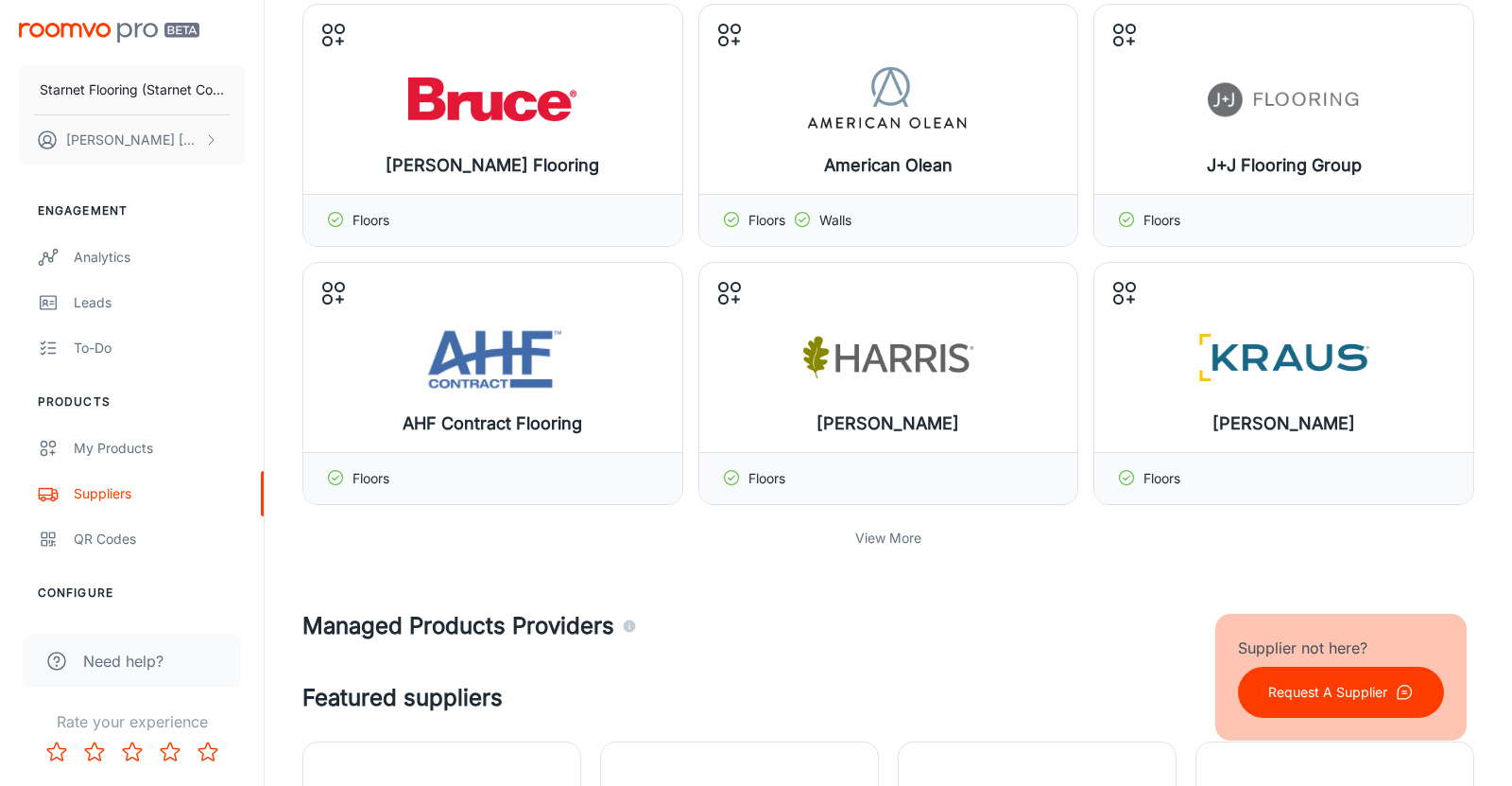
click at [887, 538] on p "View More" at bounding box center [888, 538] width 66 height 21
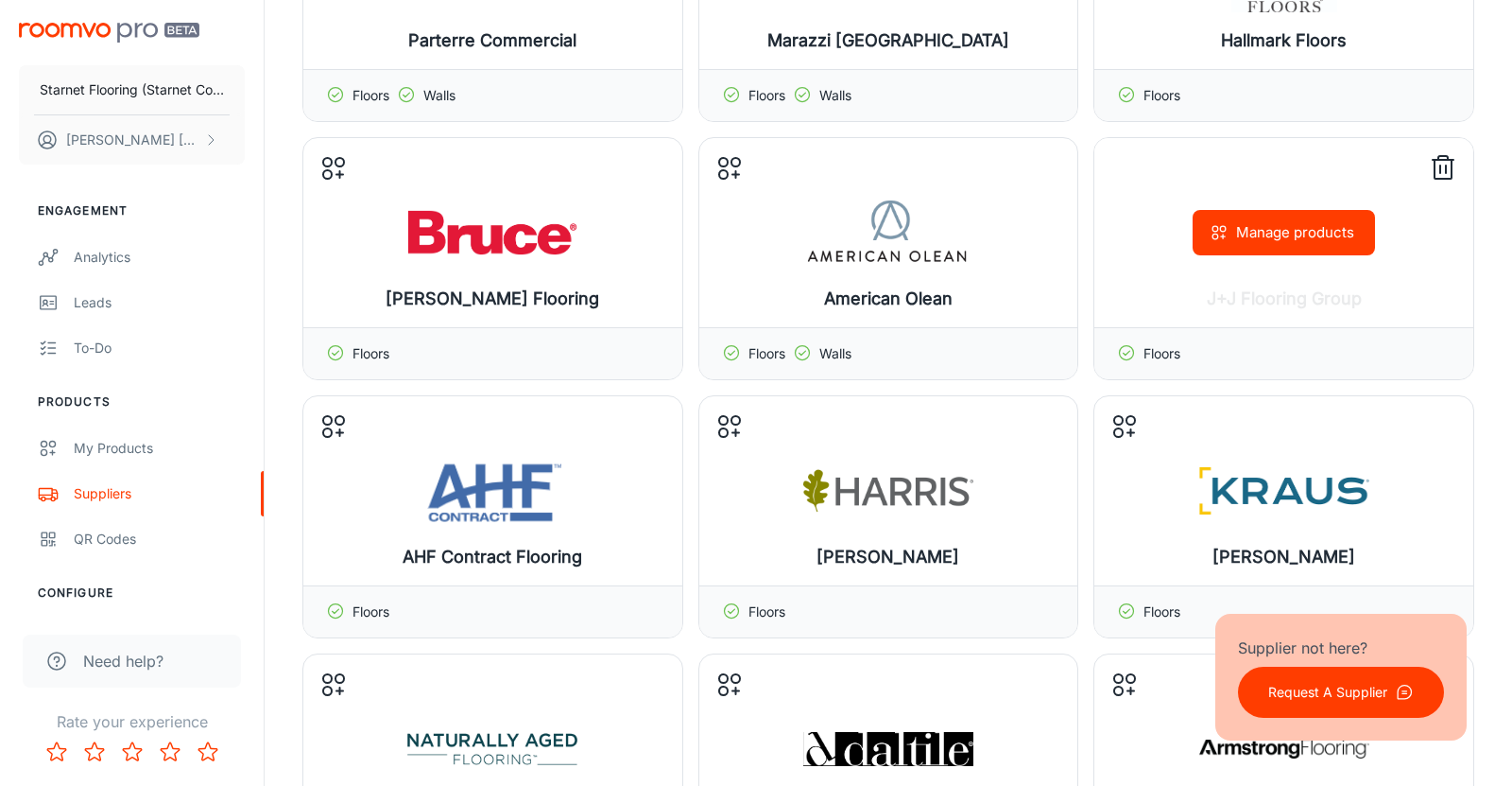
scroll to position [0, 0]
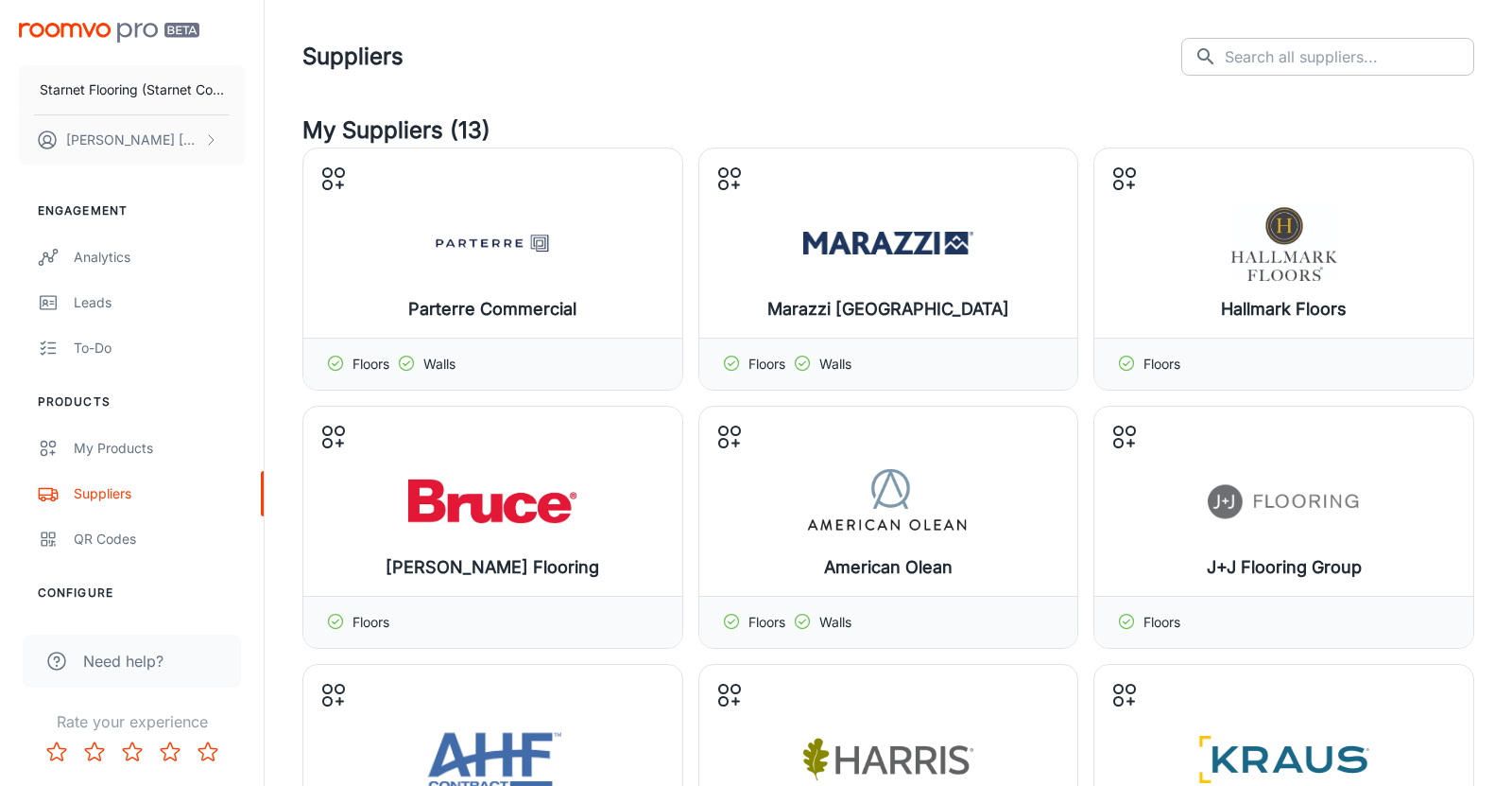
click at [1265, 57] on input "text" at bounding box center [1349, 57] width 250 height 38
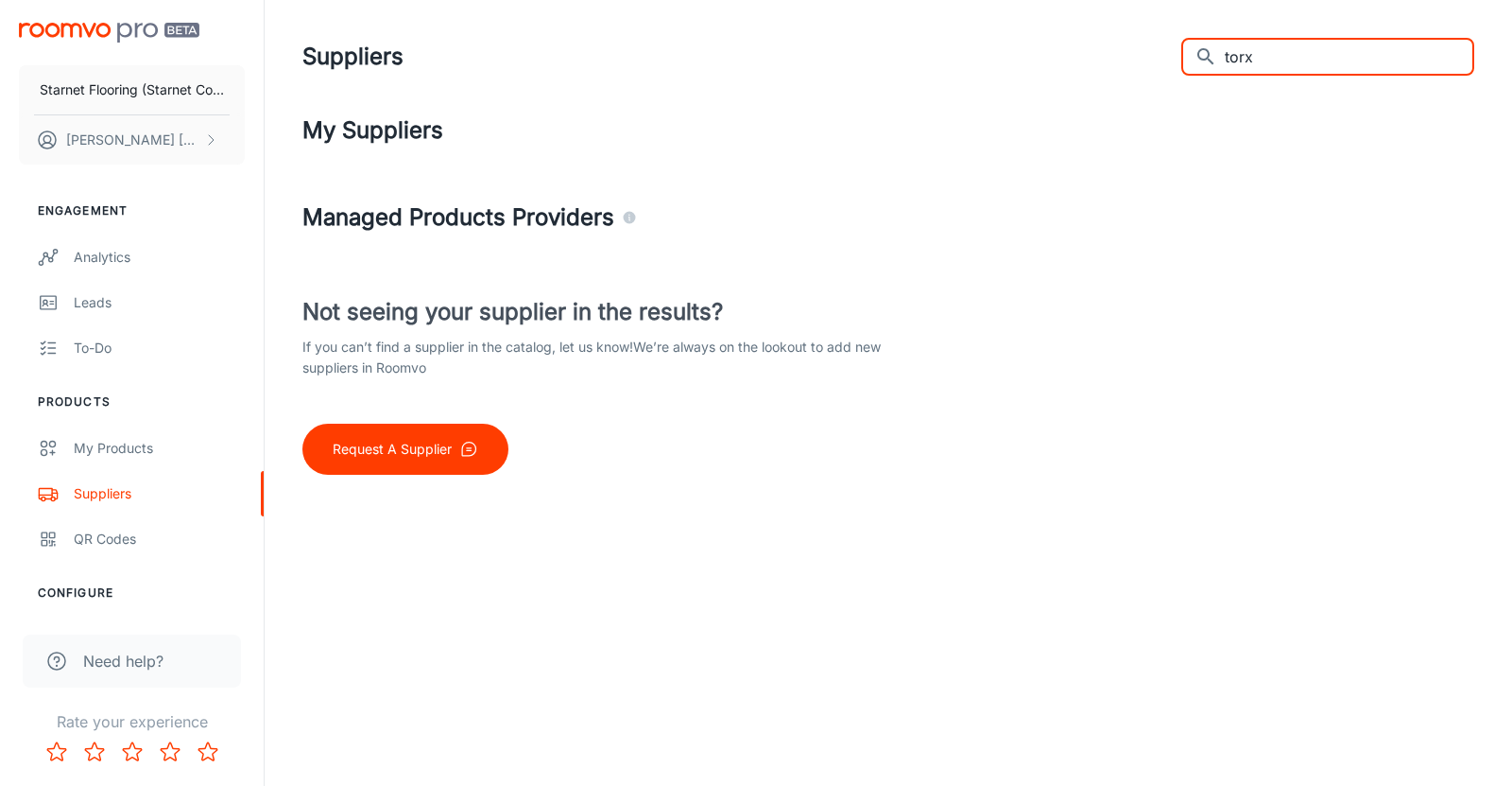
drag, startPoint x: 1286, startPoint y: 61, endPoint x: 1161, endPoint y: 51, distance: 125.4
click at [1161, 51] on div "Suppliers ​ torx ​" at bounding box center [888, 57] width 1172 height 38
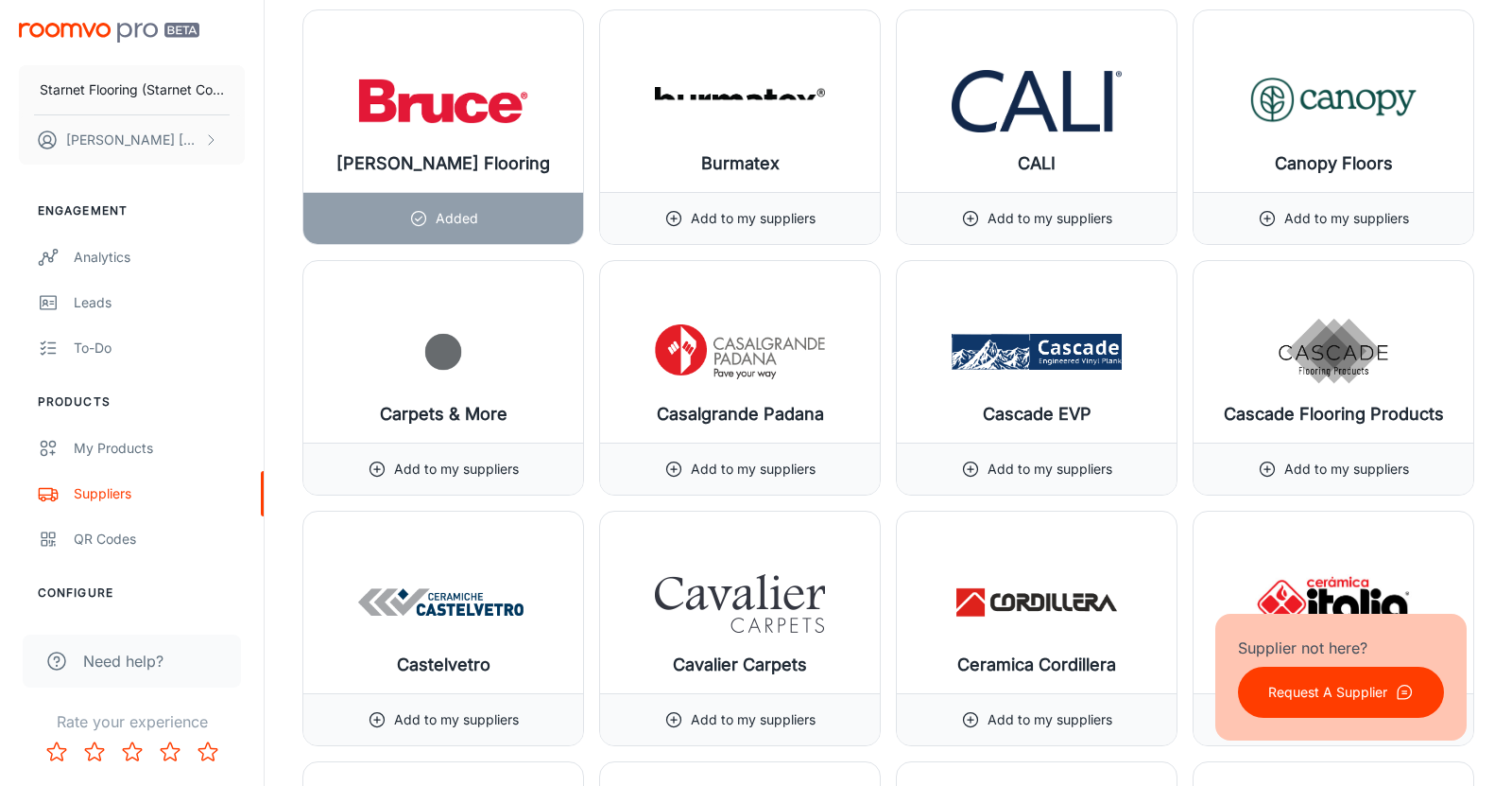
scroll to position [4387, 0]
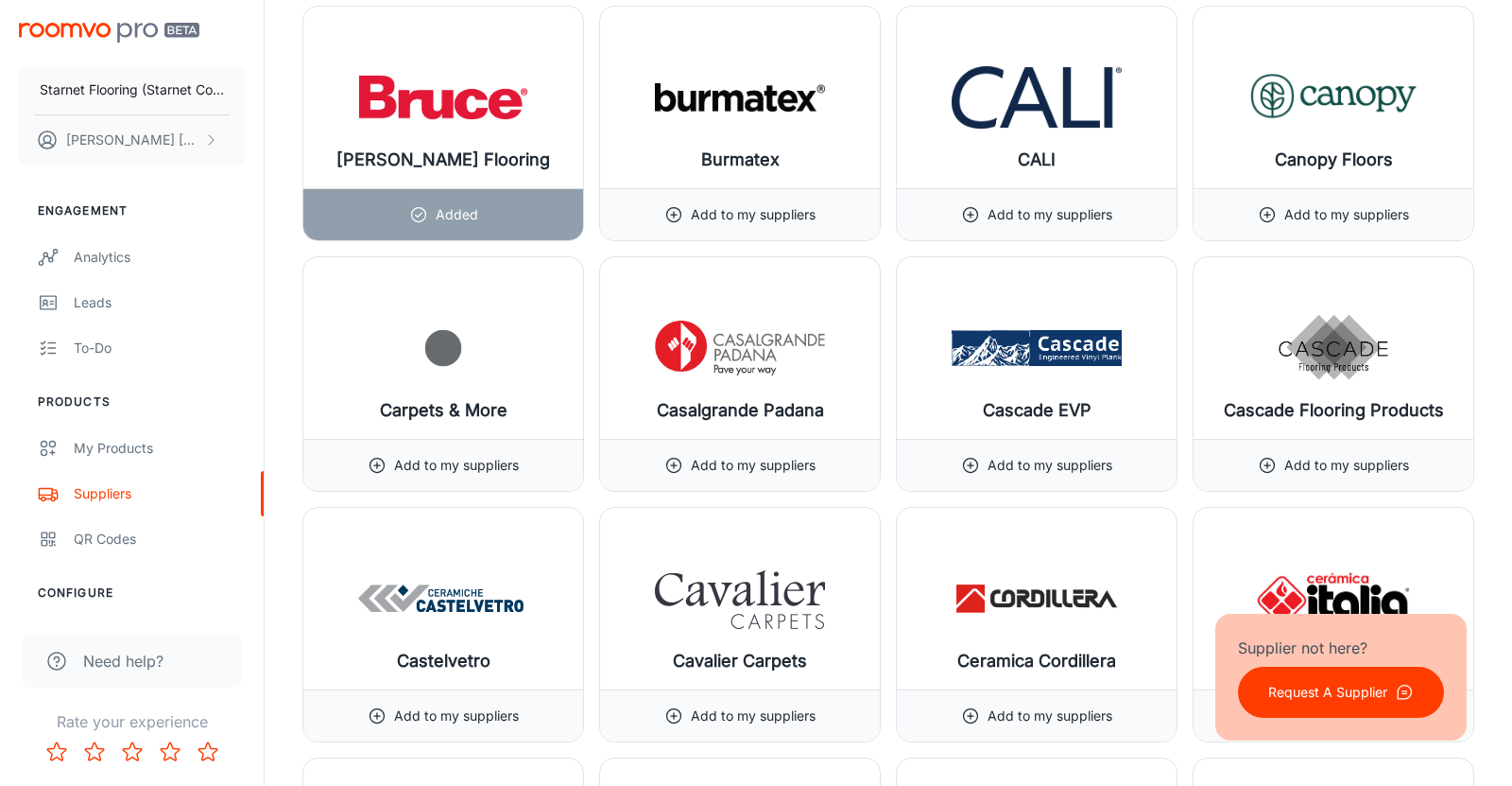
type input "ef"
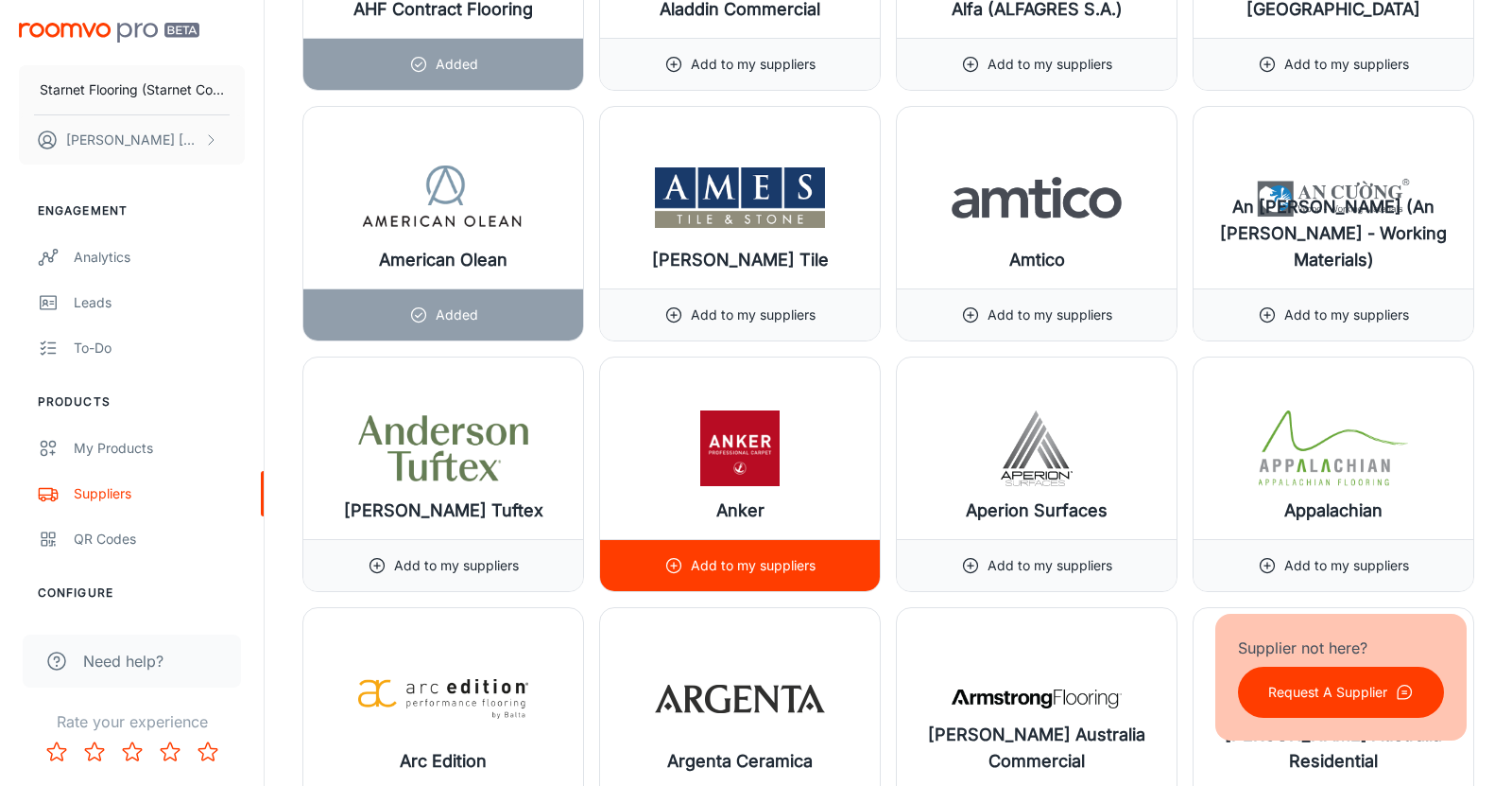
scroll to position [1534, 0]
